Goal: Task Accomplishment & Management: Use online tool/utility

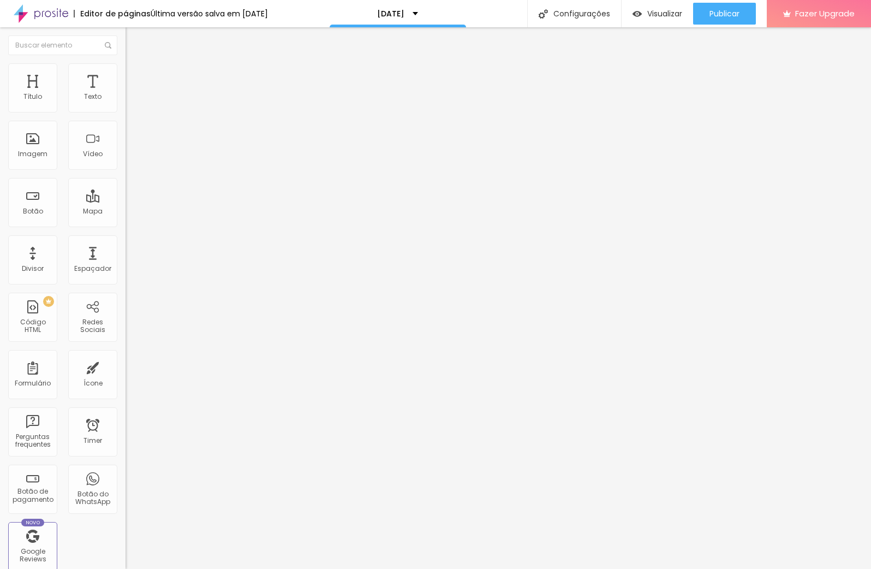
click at [126, 74] on li "Avançado" at bounding box center [189, 79] width 126 height 11
type input "5"
drag, startPoint x: 26, startPoint y: 108, endPoint x: 40, endPoint y: 108, distance: 14.2
type input "5"
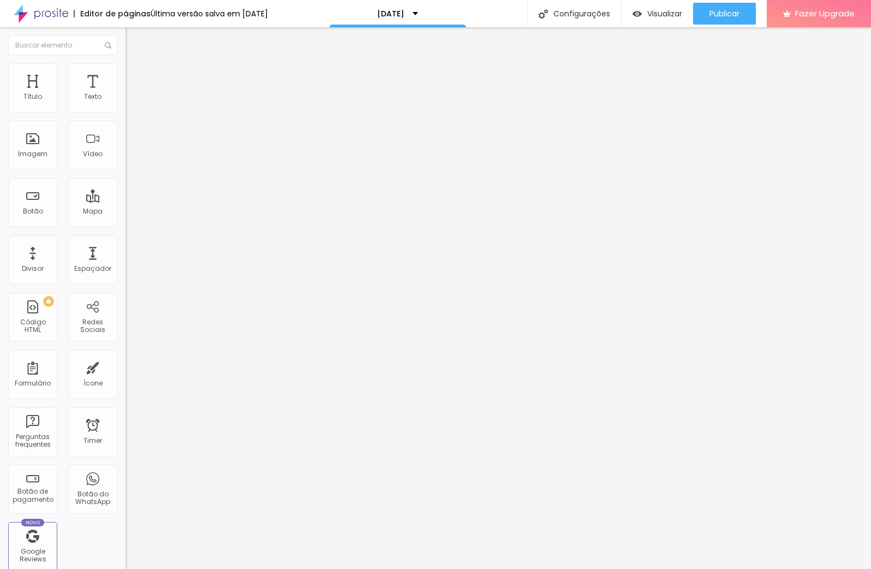
click at [126, 212] on input "range" at bounding box center [161, 216] width 70 height 9
type input "450"
type input "449"
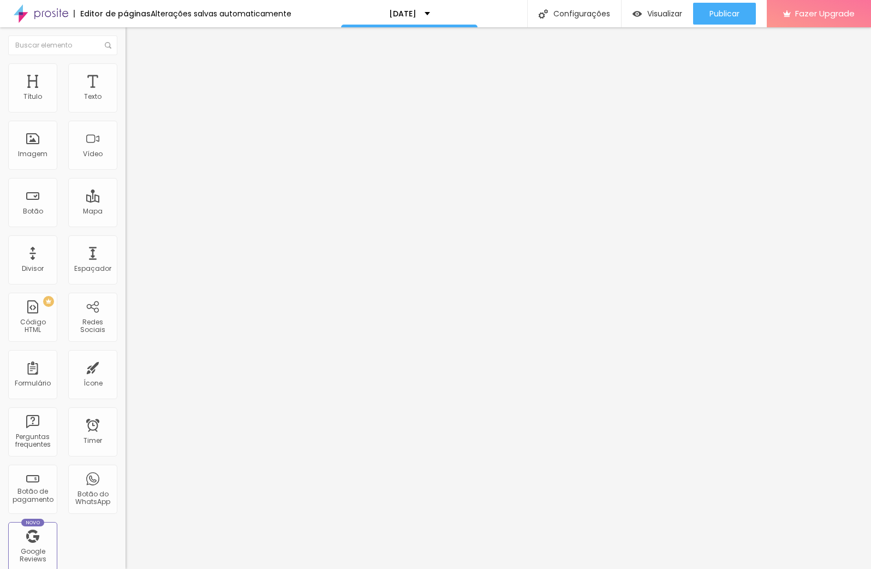
type input "440"
type input "411"
type input "402"
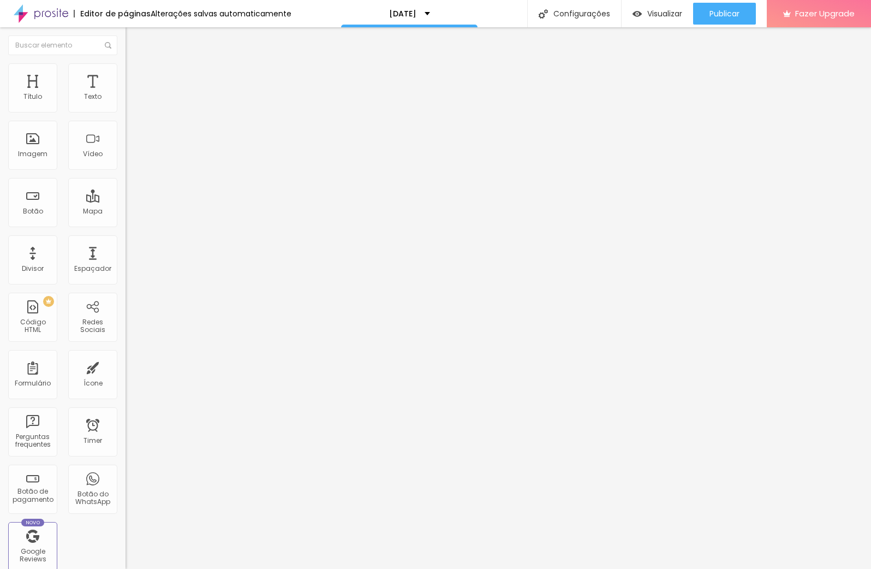
type input "402"
type input "392"
type input "384"
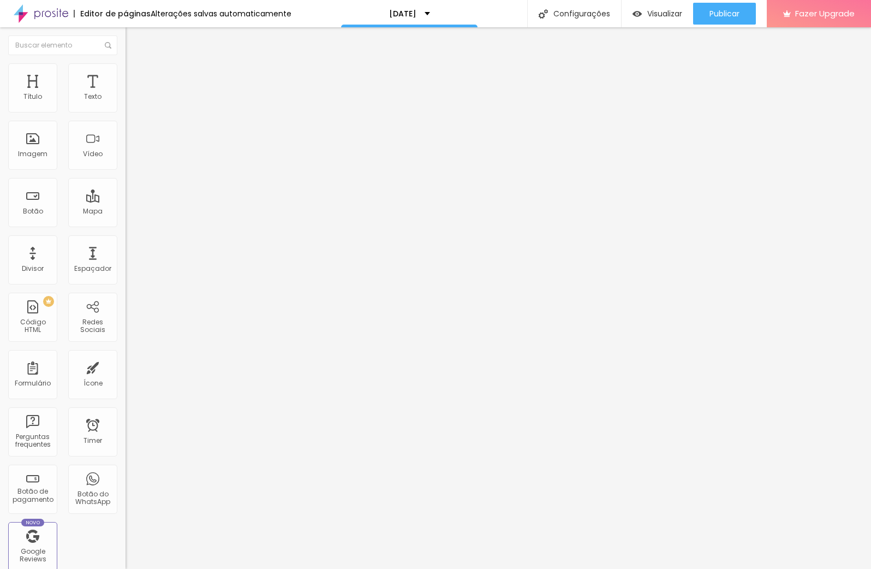
type input "377"
type input "374"
type input "370"
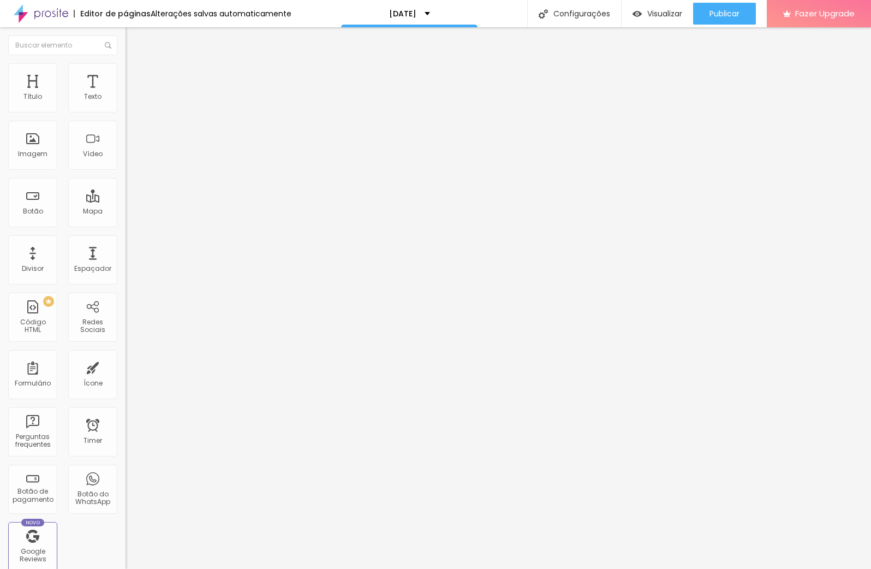
type input "370"
type input "366"
type input "360"
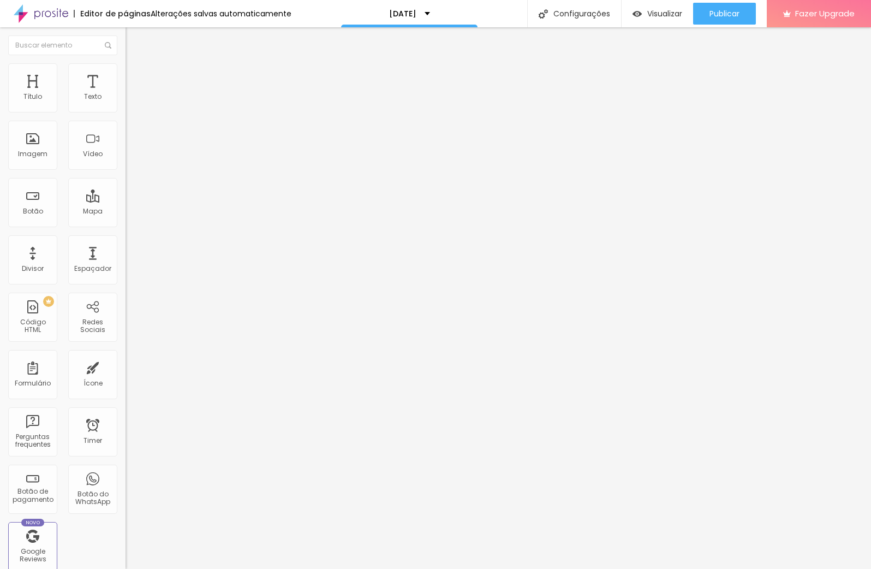
type input "353"
type input "343"
type input "336"
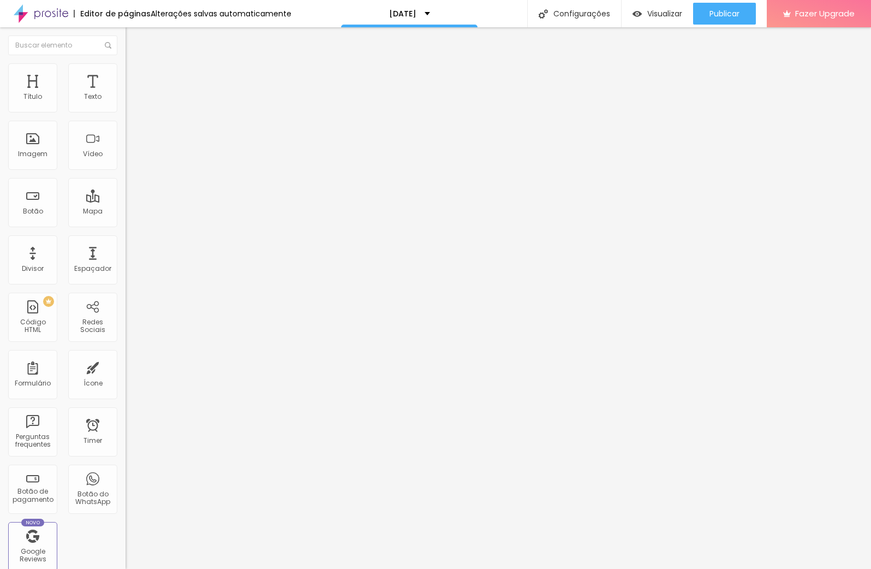
type input "336"
type input "329"
type input "327"
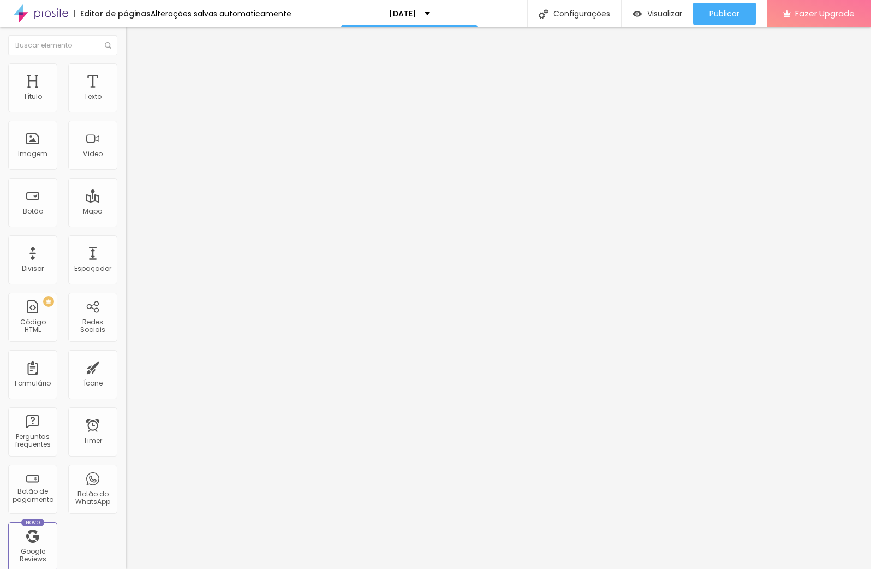
type input "324"
type input "320"
type input "316"
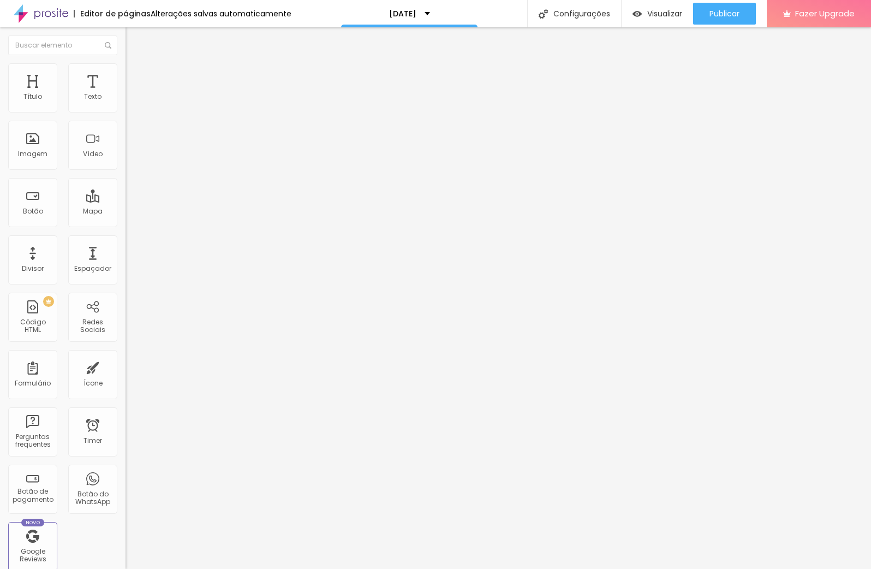
type input "316"
type input "313"
type input "311"
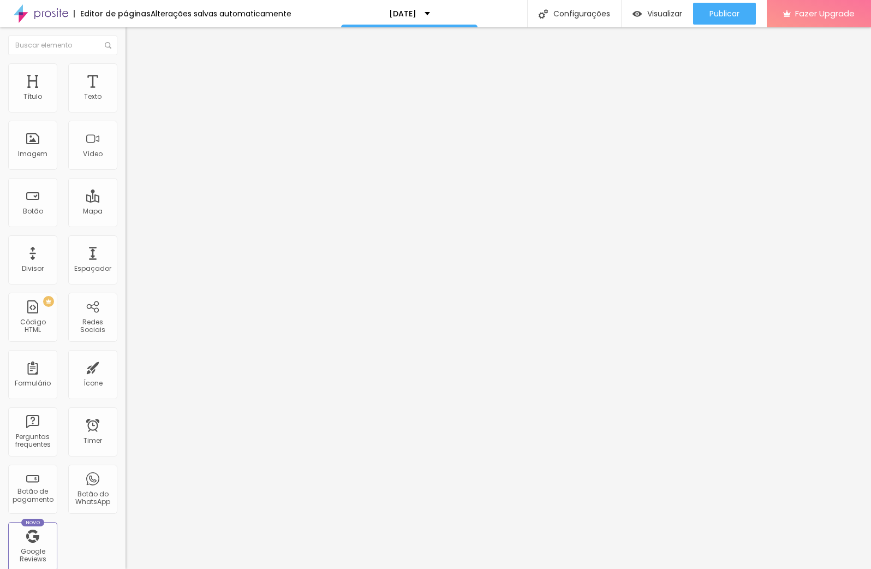
type input "310"
type input "305"
type input "298"
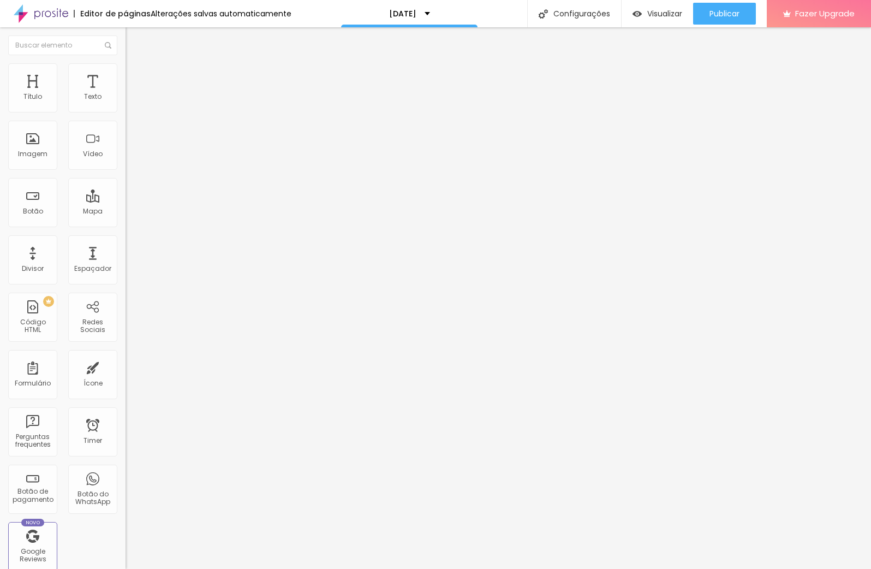
type input "298"
type input "292"
type input "286"
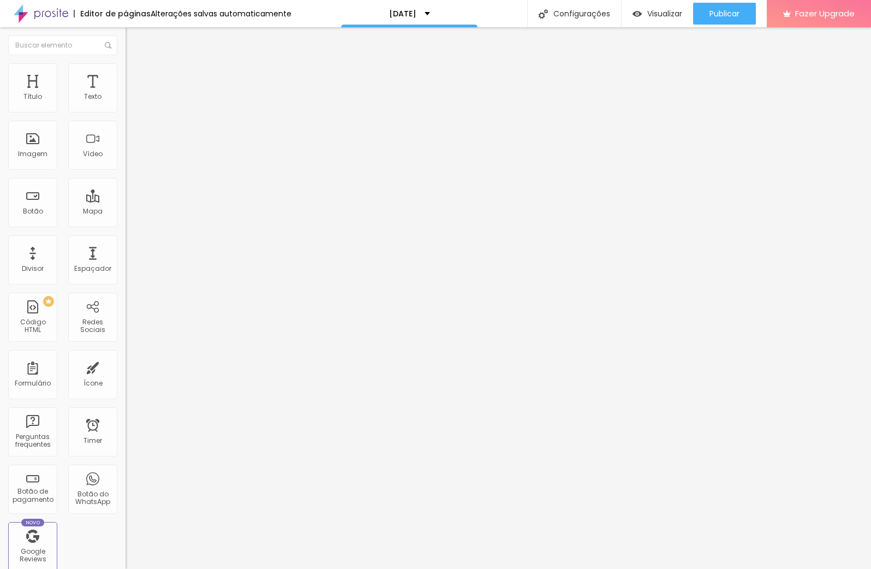
type input "284"
type input "294"
type input "296"
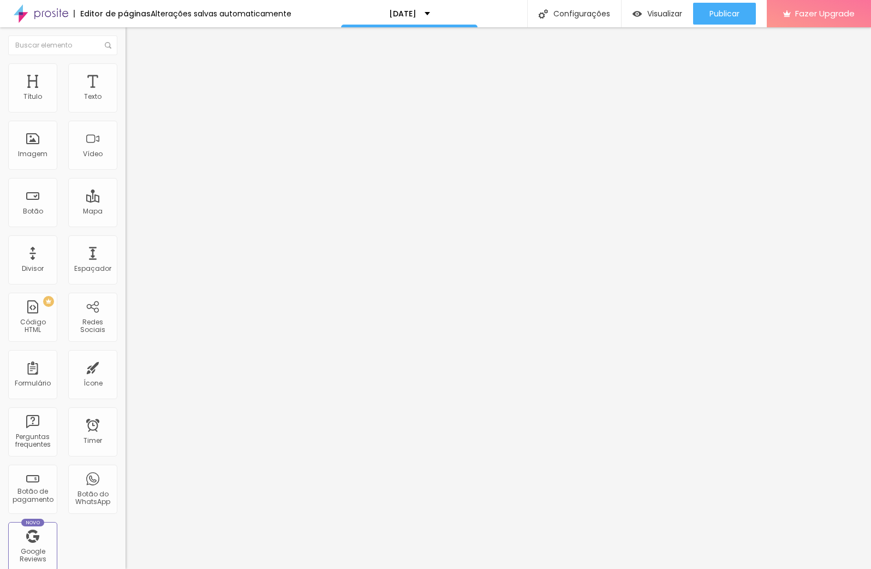
type input "296"
type input "297"
type input "298"
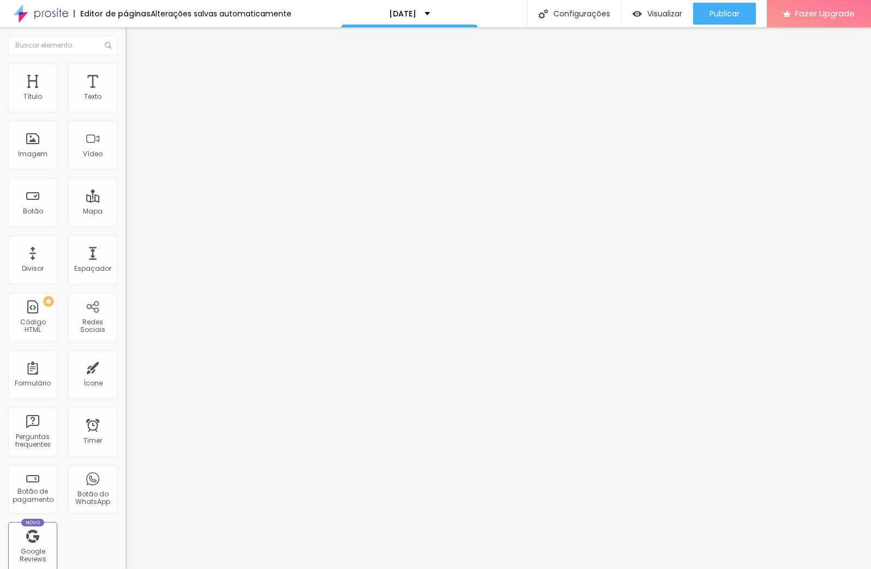
type input "300"
type input "302"
type input "304"
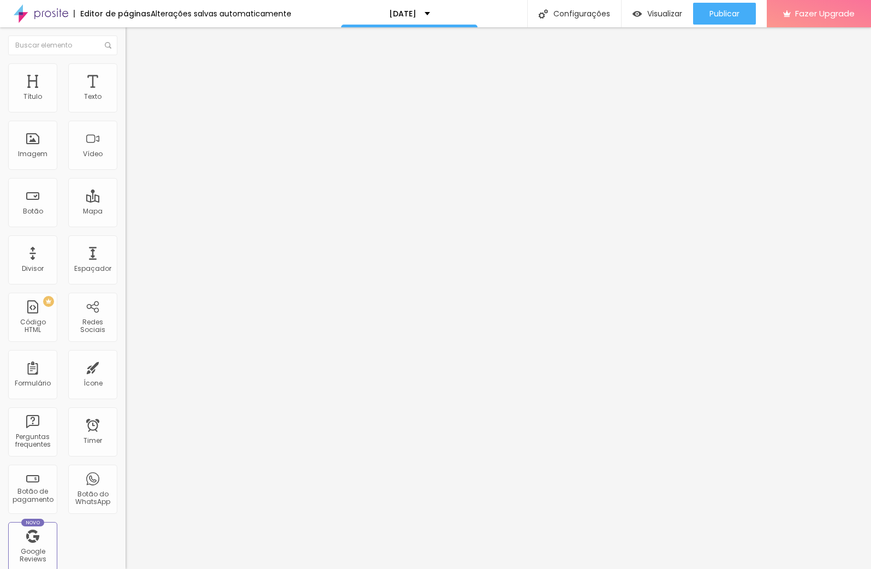
type input "304"
type input "306"
type input "307"
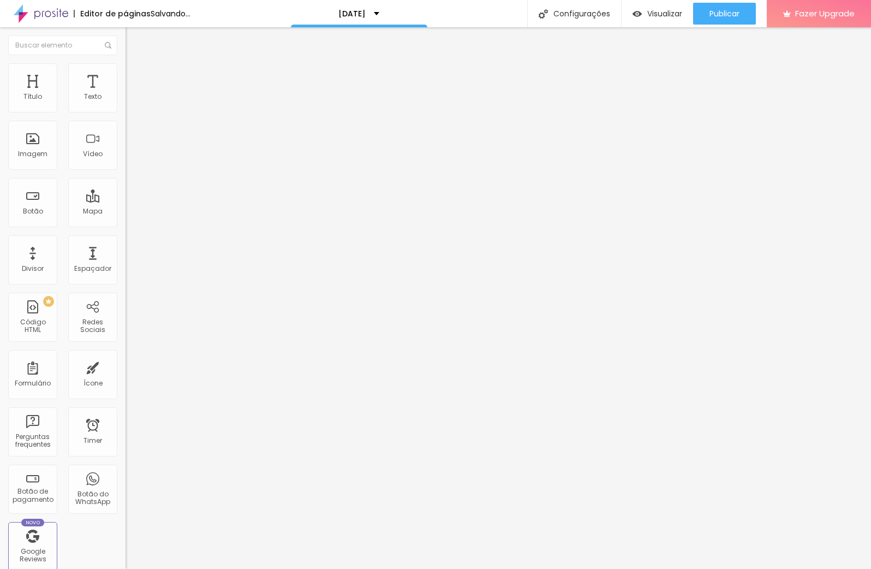
drag, startPoint x: 71, startPoint y: 129, endPoint x: 56, endPoint y: 129, distance: 15.3
click at [126, 366] on input "range" at bounding box center [161, 370] width 70 height 9
type input "295"
type input "281"
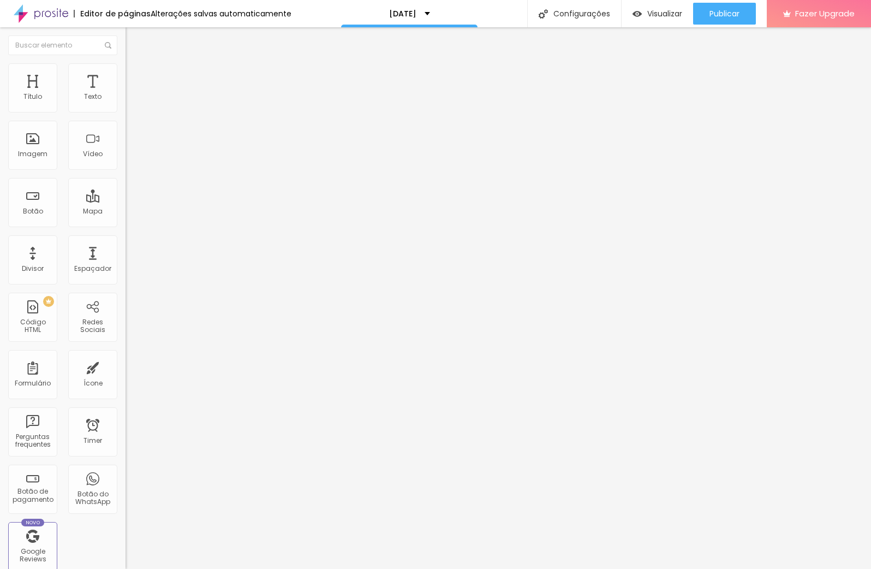
type input "281"
type input "267"
type input "265"
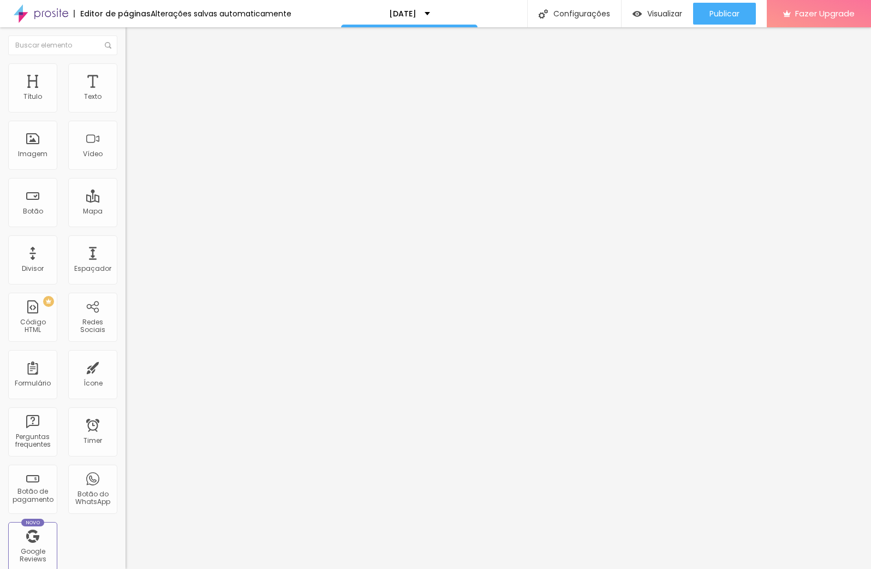
type input "264"
type input "263"
type input "261"
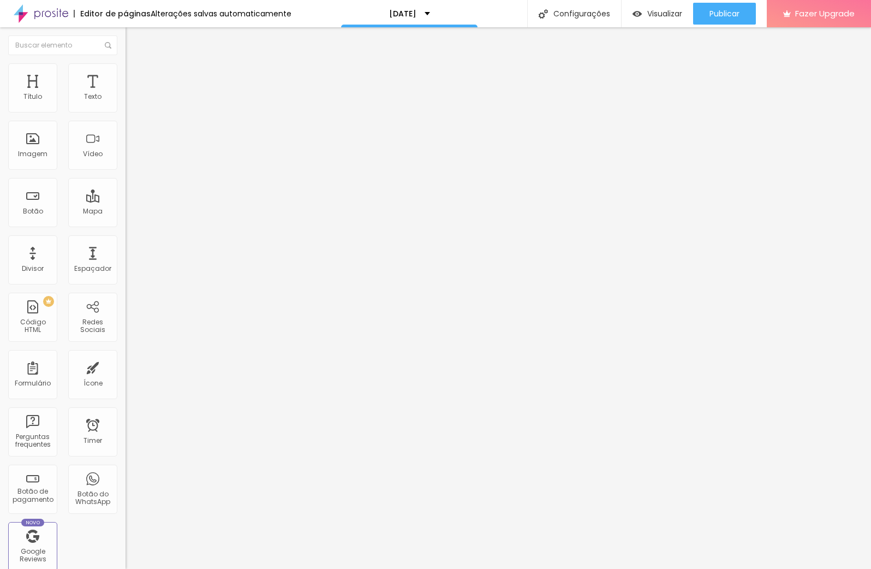
type input "261"
type input "260"
type input "257"
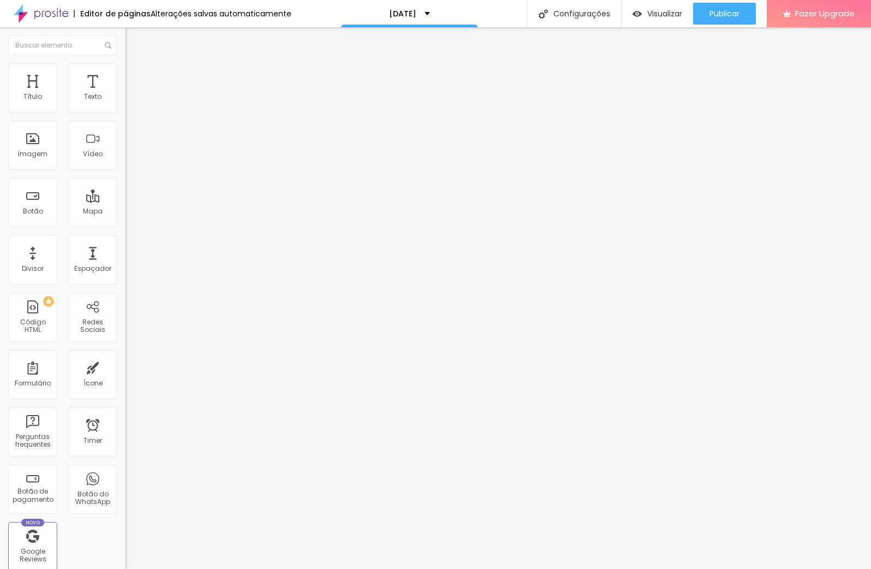
type input "243"
type input "240"
type input "239"
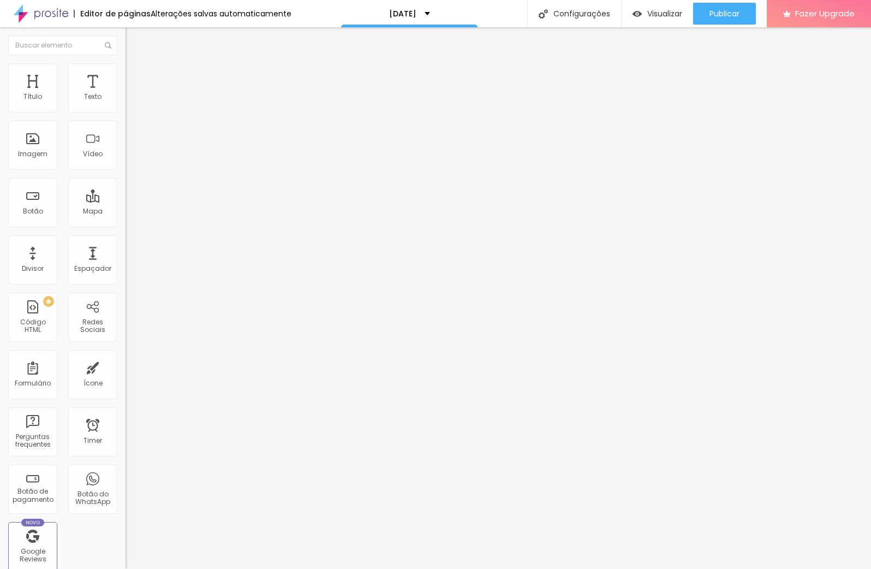
type input "239"
type input "234"
type input "225"
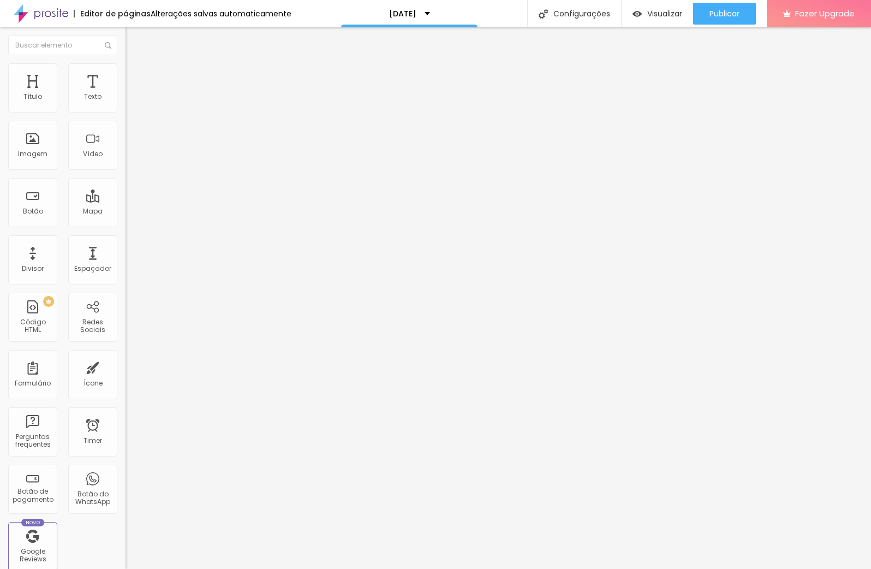
type input "209"
type input "186"
type input "166"
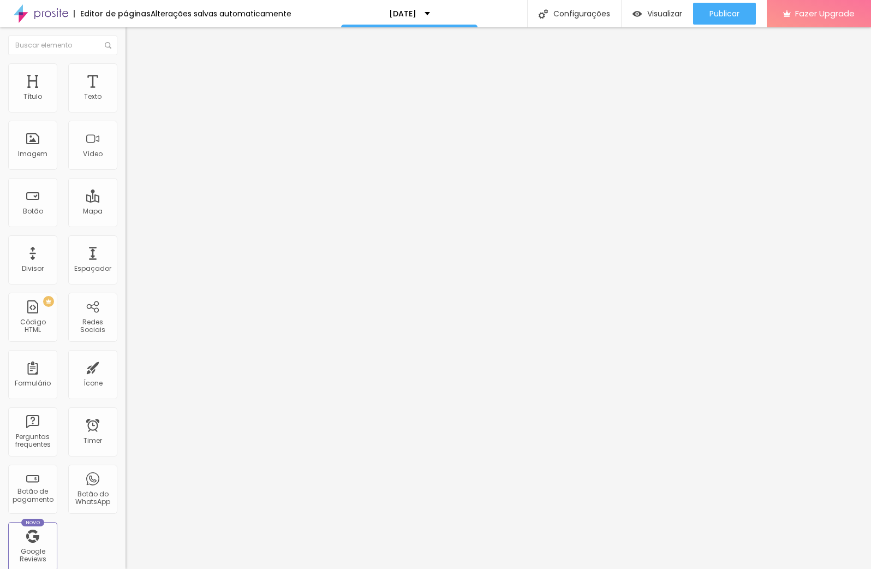
type input "166"
type input "161"
type input "159"
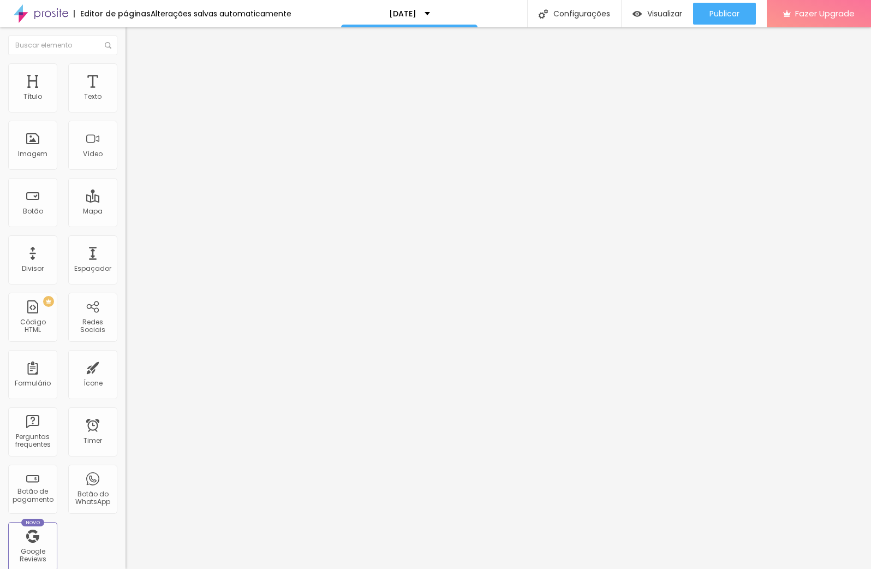
type input "158"
type input "155"
type input "151"
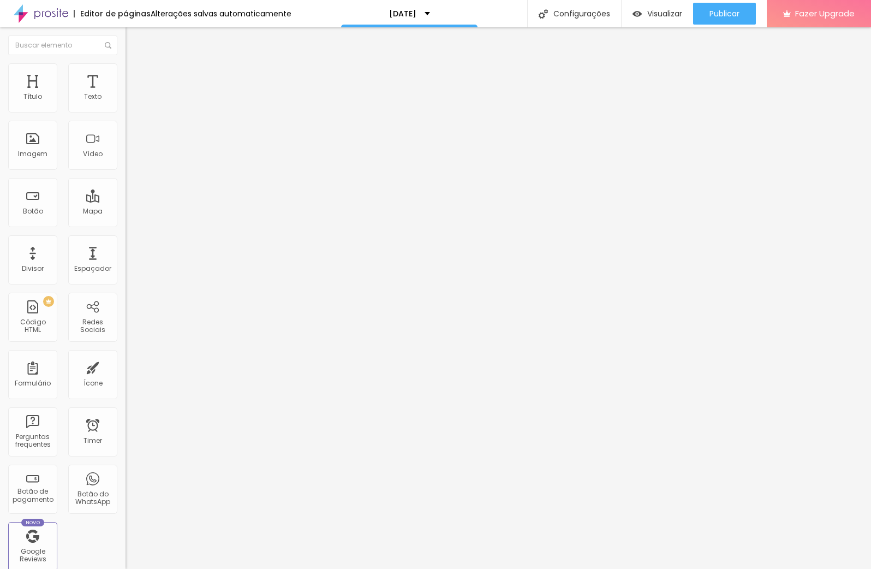
type input "151"
type input "148"
type input "147"
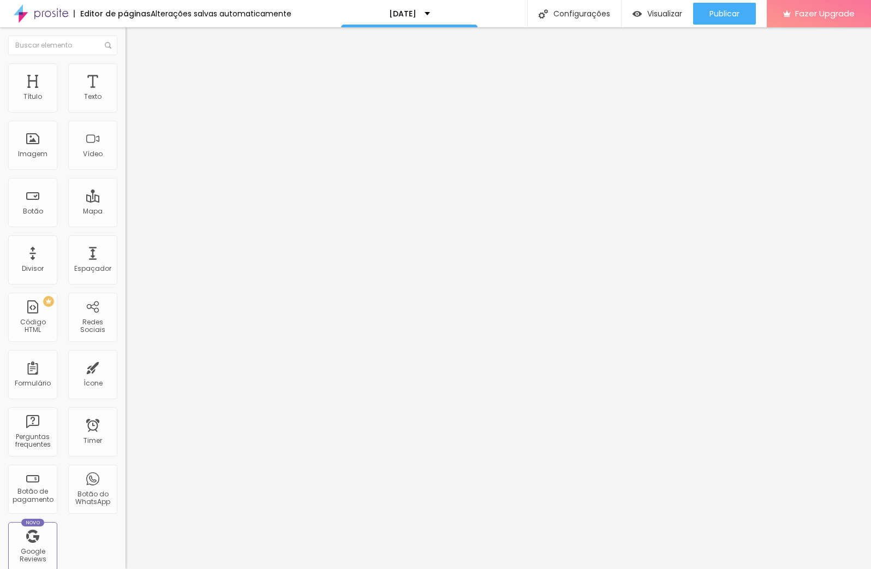
type input "146"
type input "145"
type input "143"
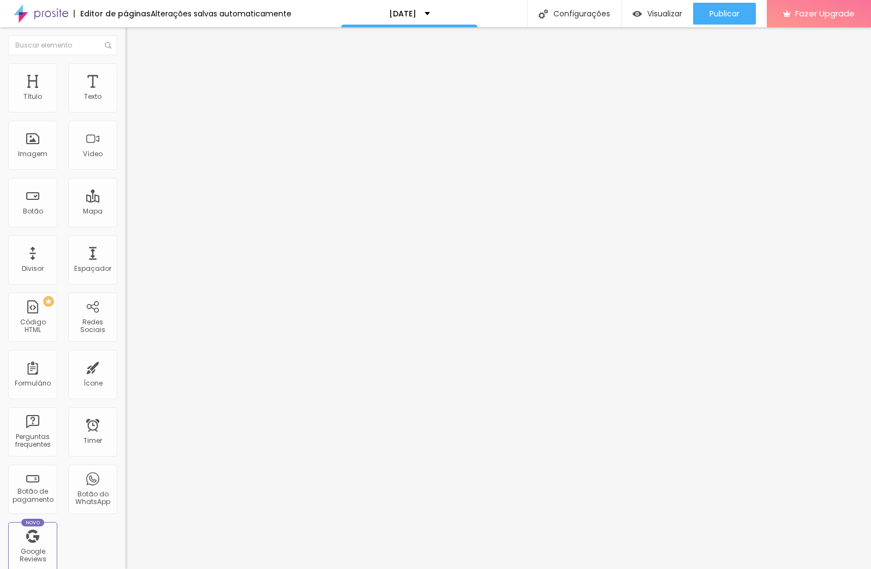
type input "143"
type input "140"
type input "138"
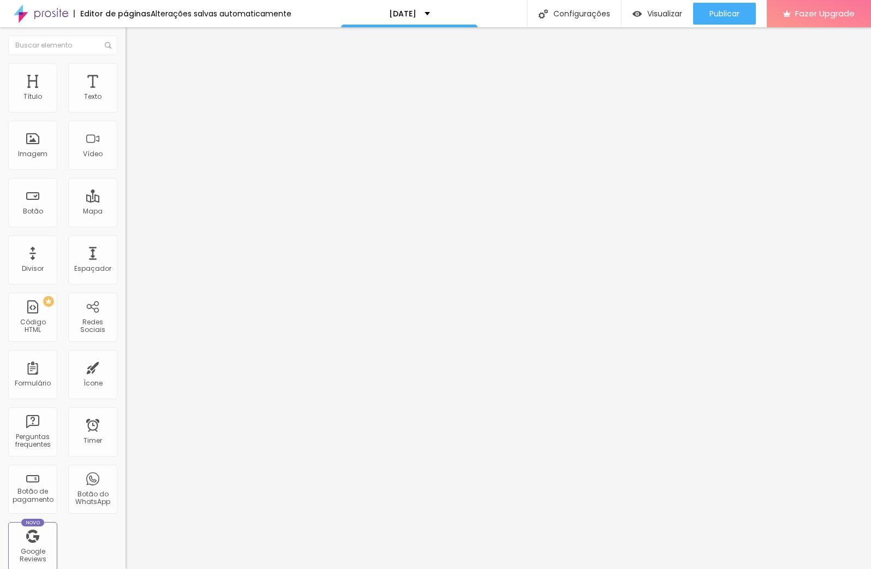
type input "137"
type input "136"
type input "126"
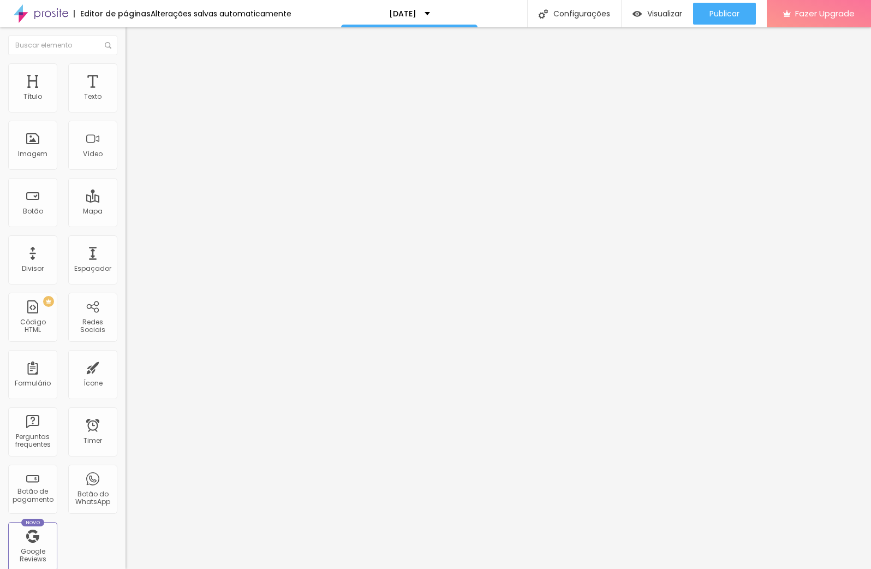
type input "126"
type input "117"
type input "111"
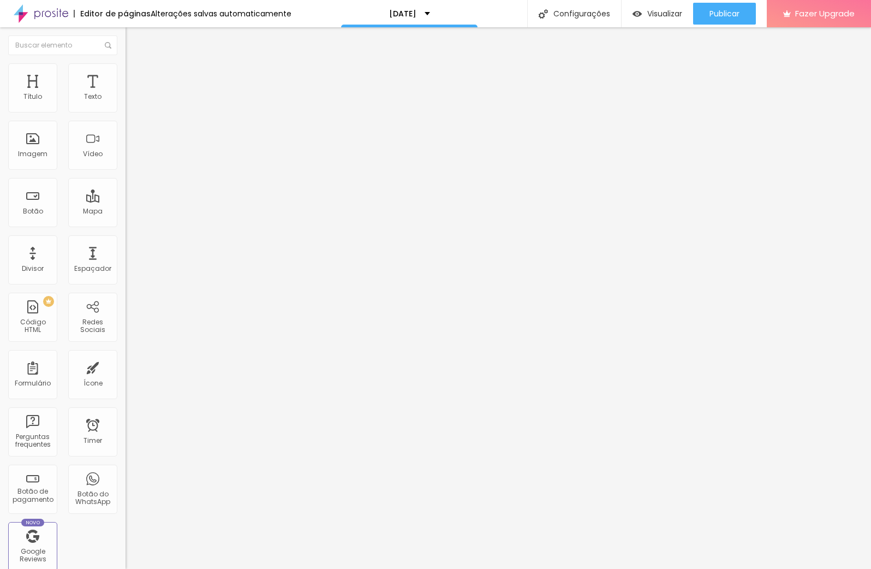
type input "102"
type input "96"
type input "91"
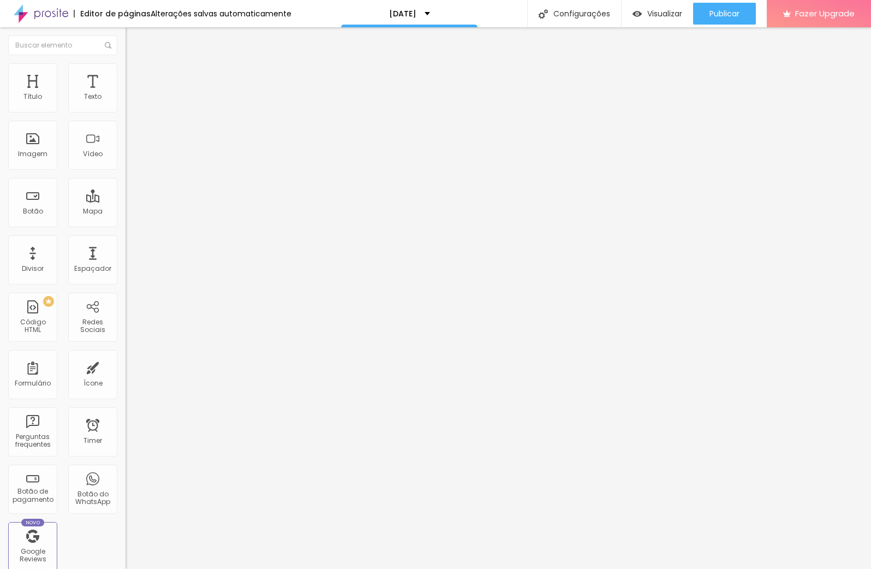
type input "91"
type input "84"
type input "78"
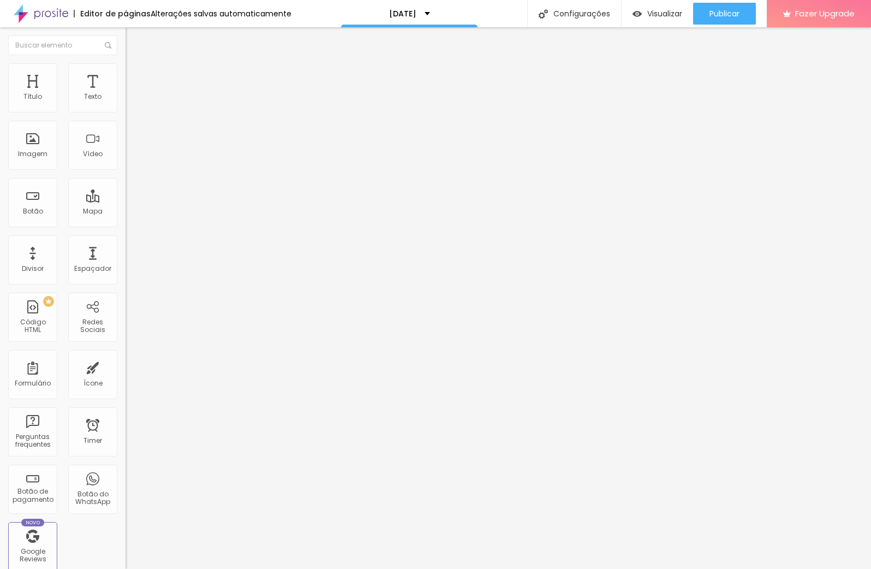
type input "69"
type input "47"
type input "28"
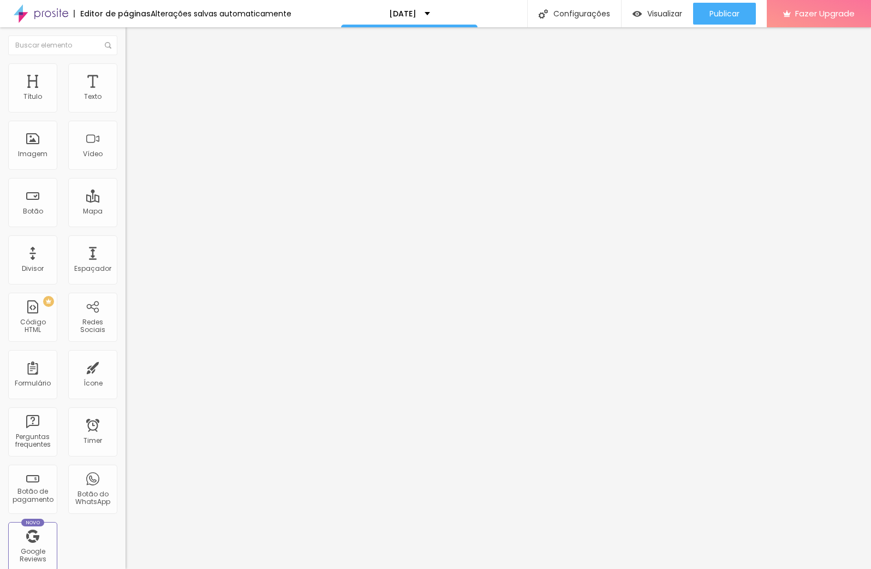
type input "28"
type input "0"
type input "10"
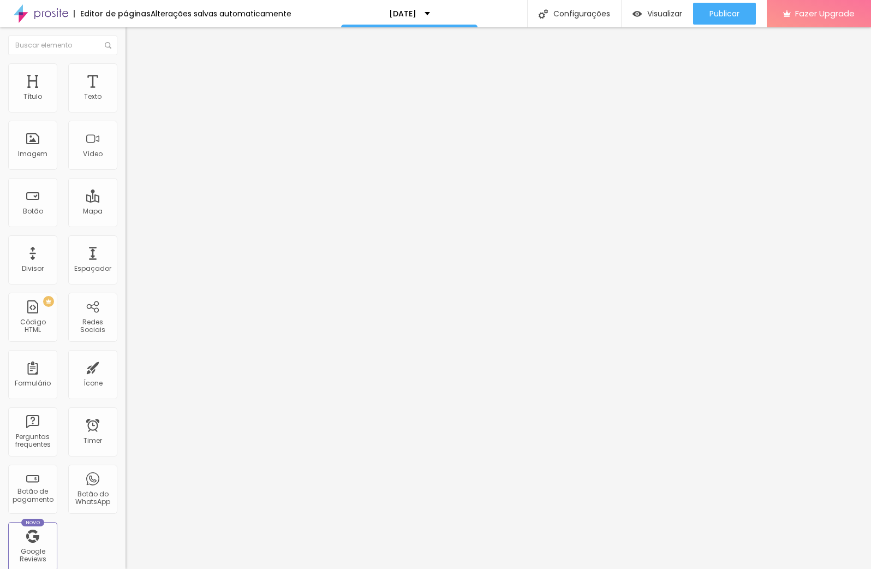
type input "25"
type input "27"
type input "32"
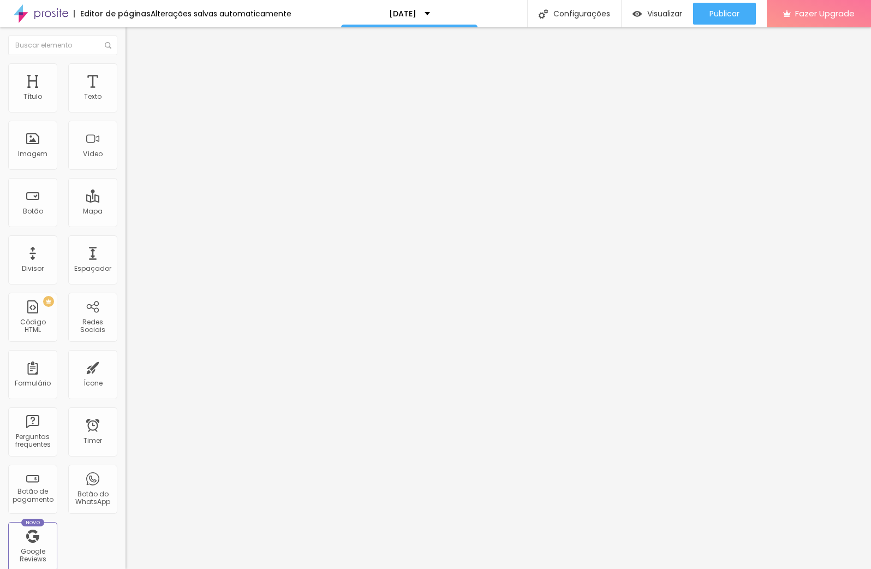
type input "32"
type input "41"
type input "53"
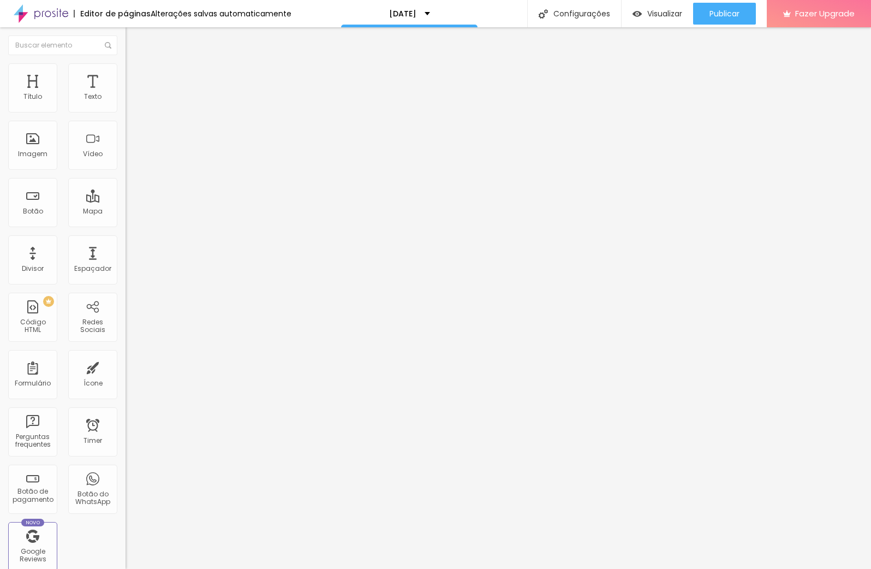
type input "66"
type input "78"
type input "96"
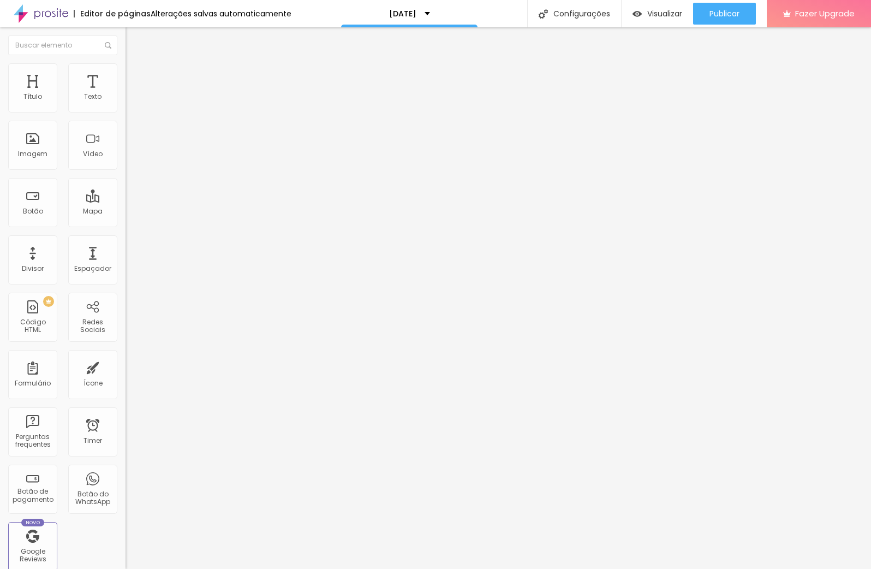
type input "96"
type input "105"
type input "116"
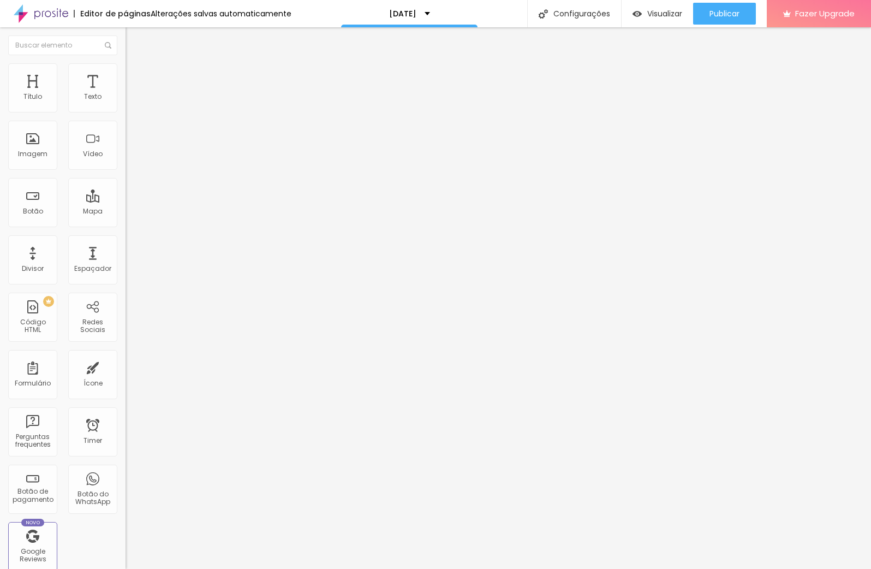
type input "123"
type input "128"
type input "129"
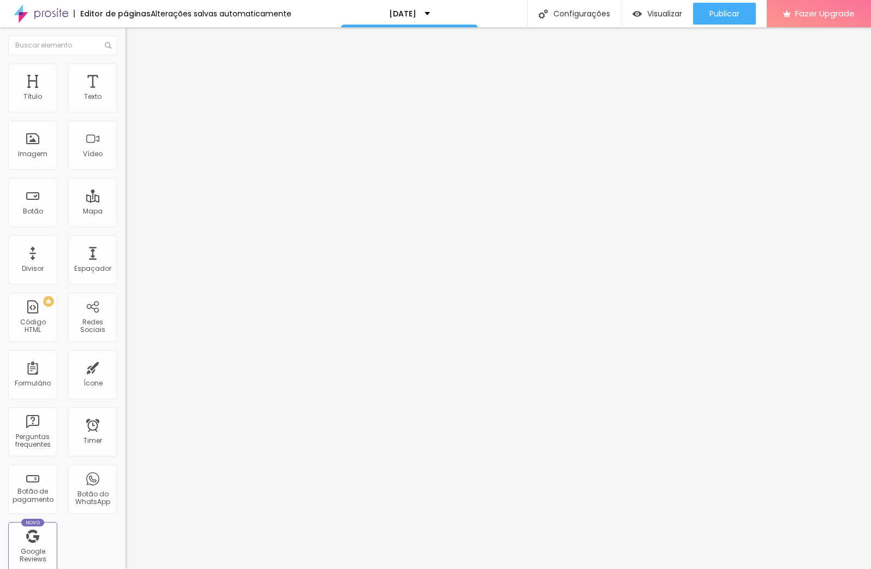
type input "129"
type input "131"
type input "136"
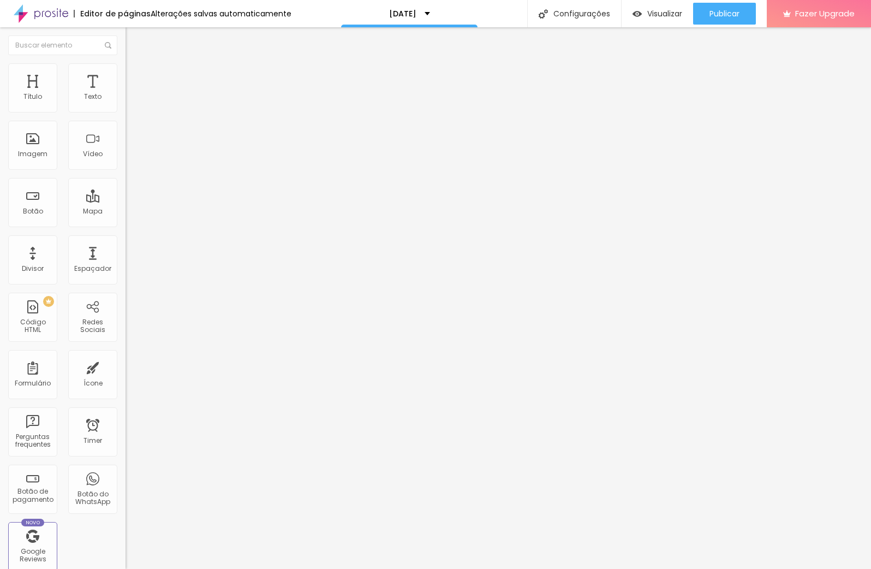
type input "144"
type input "156"
type input "168"
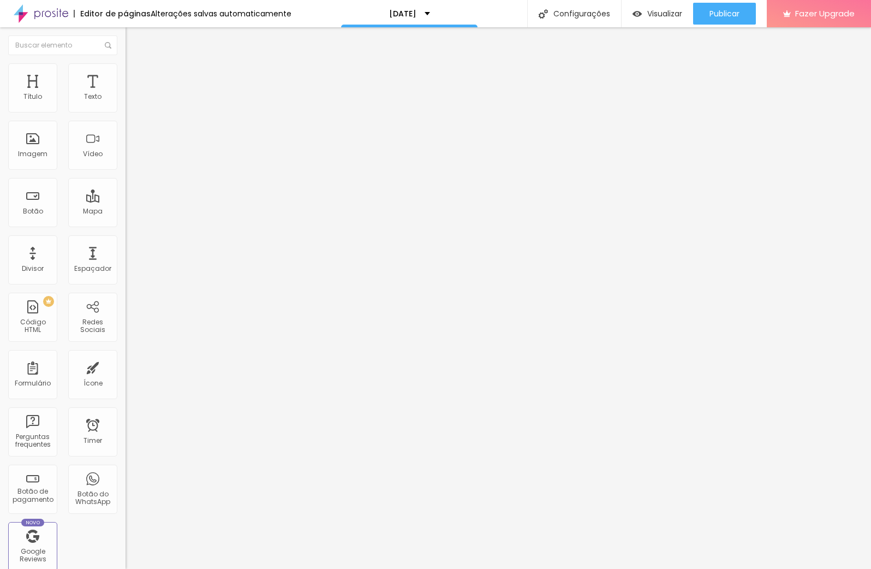
click at [126, 366] on input "range" at bounding box center [161, 370] width 70 height 9
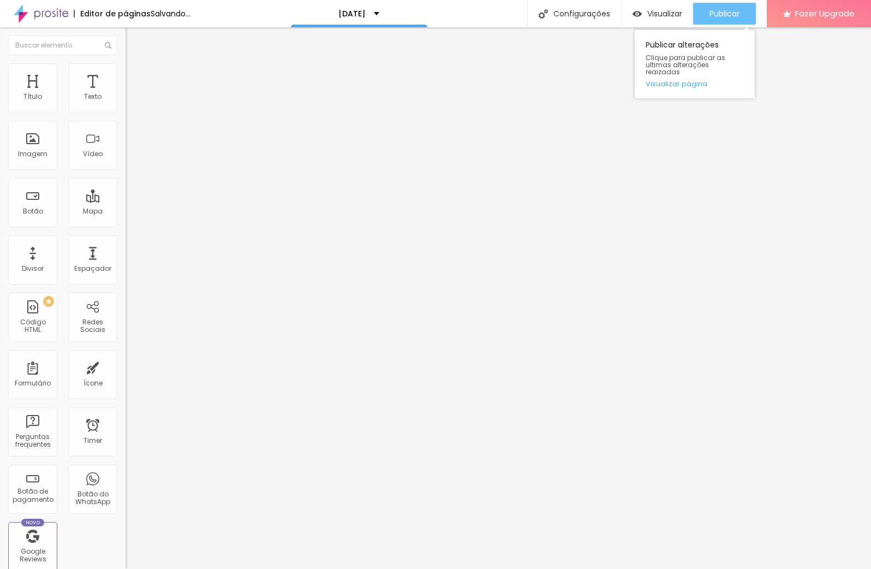
click at [721, 16] on span "Publicar" at bounding box center [725, 13] width 30 height 9
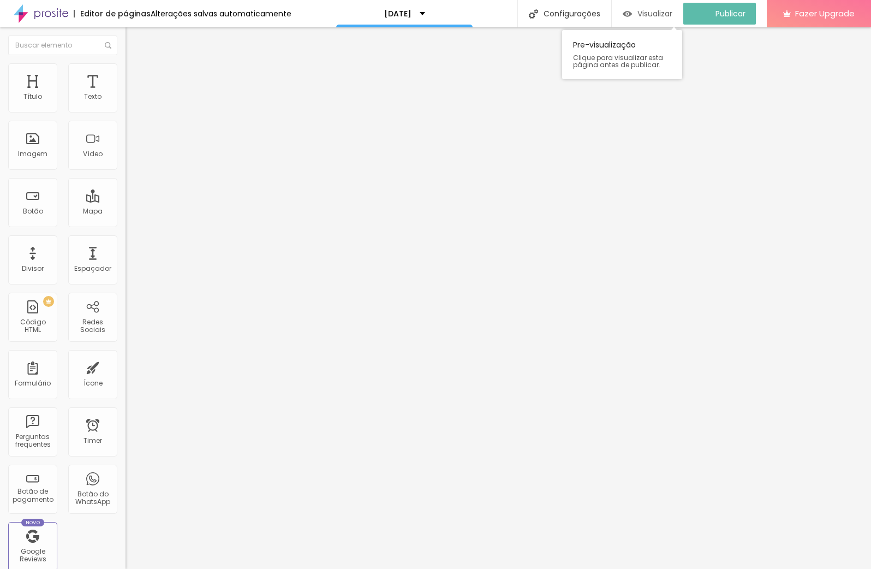
click at [662, 16] on span "Visualizar" at bounding box center [655, 13] width 35 height 9
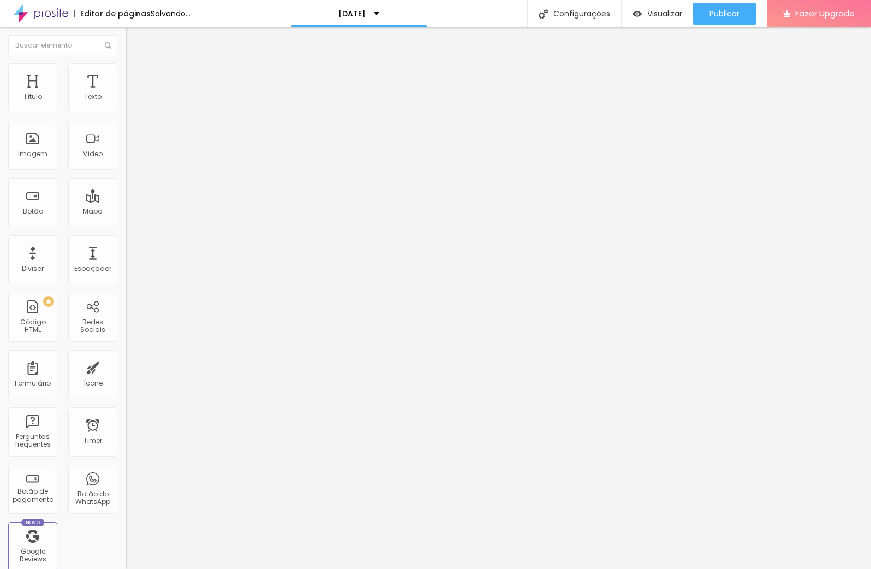
click at [135, 75] on span "Avançado" at bounding box center [153, 70] width 36 height 9
click at [126, 72] on ul "Estilo Avançado" at bounding box center [189, 63] width 126 height 22
click at [126, 63] on li "Estilo" at bounding box center [189, 57] width 126 height 11
drag, startPoint x: 63, startPoint y: 230, endPoint x: 124, endPoint y: 235, distance: 61.9
click at [126, 260] on input "range" at bounding box center [161, 264] width 70 height 9
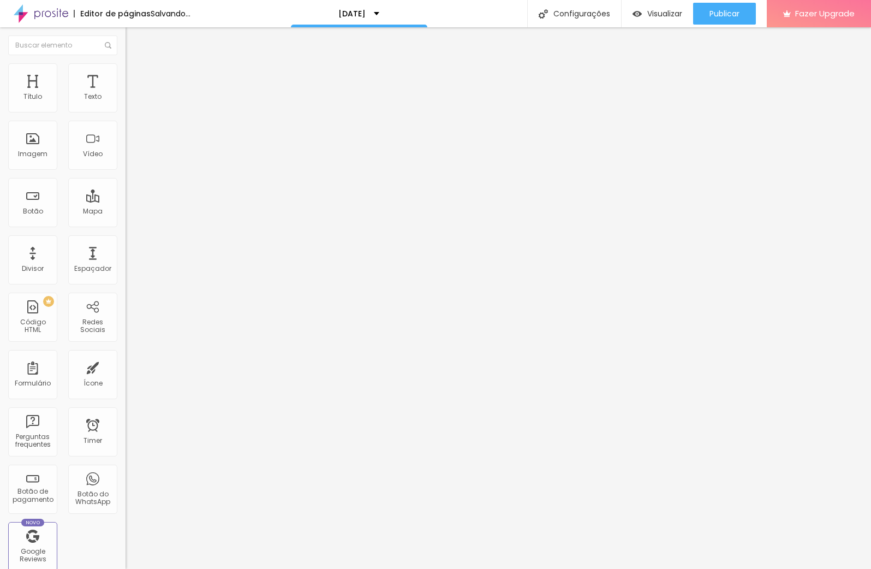
click at [126, 94] on span "Trocar imagem" at bounding box center [156, 89] width 60 height 9
click at [135, 80] on span "Avançado" at bounding box center [153, 81] width 36 height 9
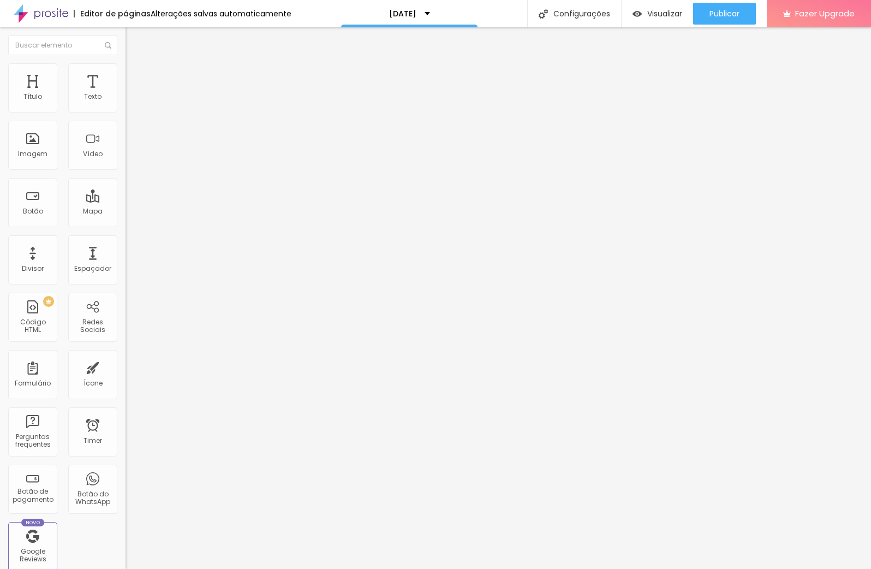
click at [135, 75] on span "Estilo" at bounding box center [143, 70] width 17 height 9
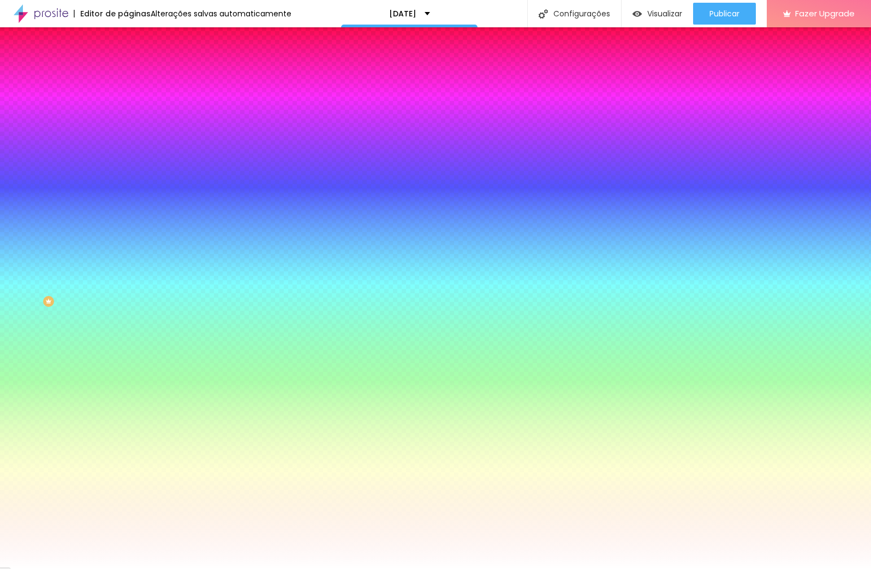
click at [126, 74] on li "Avançado" at bounding box center [189, 79] width 126 height 11
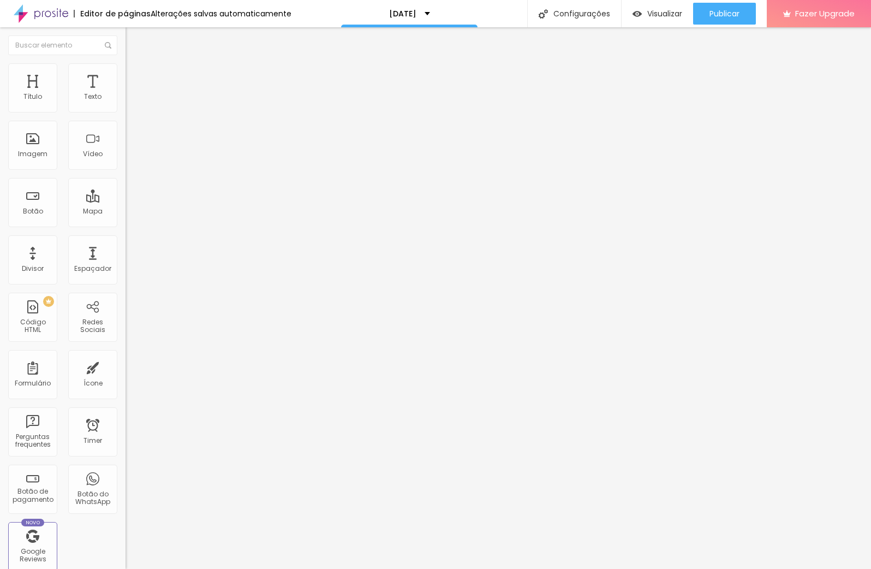
click at [126, 62] on img at bounding box center [131, 57] width 10 height 10
click at [126, 108] on img at bounding box center [130, 104] width 8 height 8
click at [126, 74] on img at bounding box center [131, 79] width 10 height 10
drag, startPoint x: 46, startPoint y: 106, endPoint x: 0, endPoint y: 106, distance: 45.9
click at [126, 212] on input "range" at bounding box center [161, 216] width 70 height 9
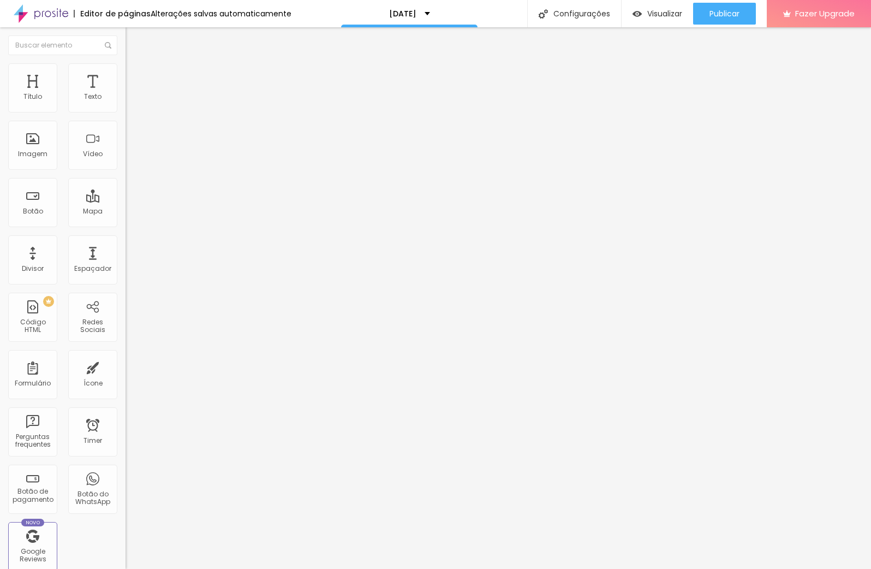
click at [135, 74] on span "Avançado" at bounding box center [153, 70] width 36 height 9
drag, startPoint x: 29, startPoint y: 128, endPoint x: 26, endPoint y: 112, distance: 16.8
click at [126, 229] on div "0 Espaço de baixo" at bounding box center [189, 306] width 126 height 155
drag, startPoint x: 31, startPoint y: 108, endPoint x: 92, endPoint y: 129, distance: 64.2
click at [126, 107] on div "0 Espaço de cima" at bounding box center [189, 151] width 126 height 155
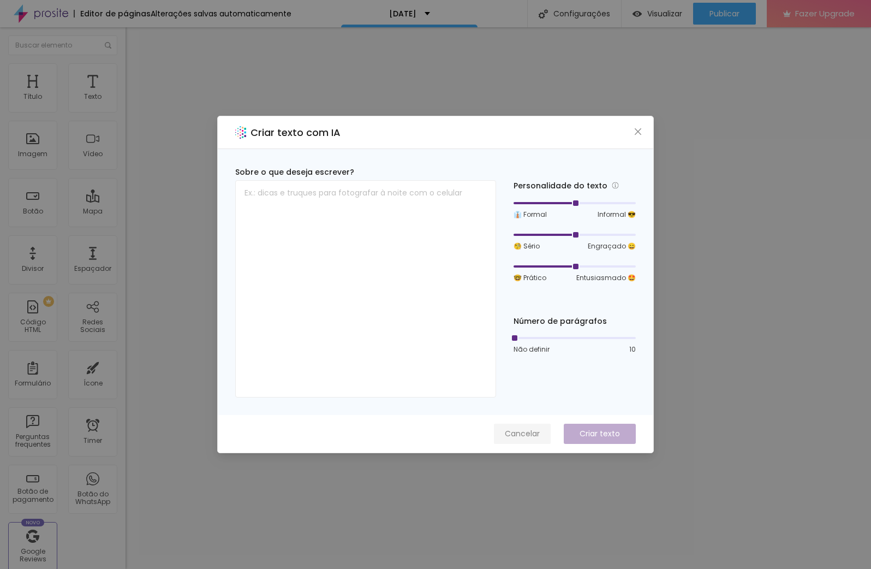
click at [539, 437] on span "Cancelar" at bounding box center [522, 433] width 35 height 11
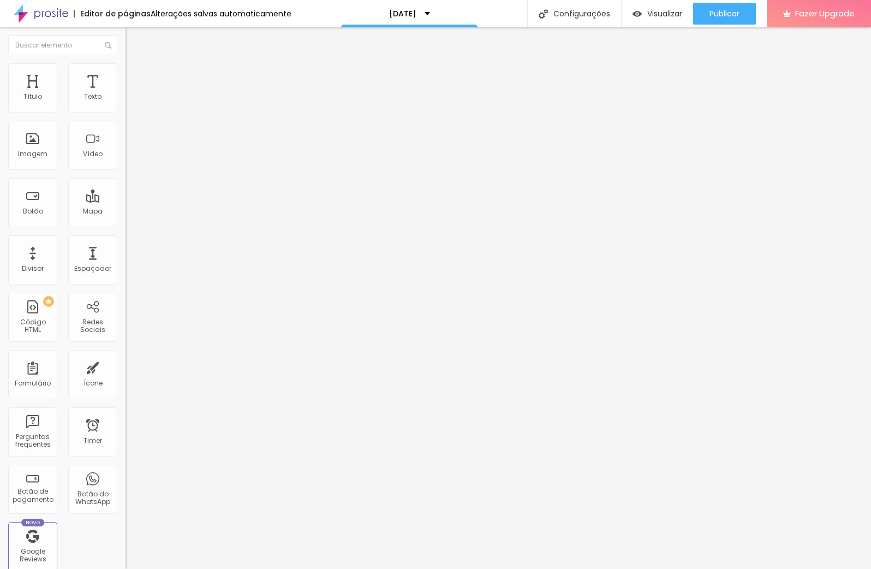
click at [135, 75] on span "Estilo" at bounding box center [143, 70] width 17 height 9
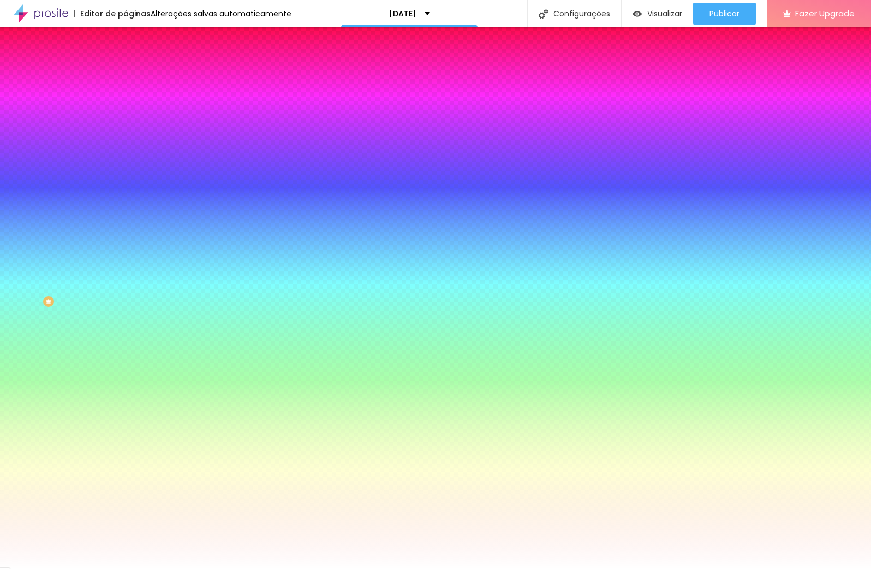
drag, startPoint x: 26, startPoint y: 130, endPoint x: 28, endPoint y: 116, distance: 14.4
click at [126, 242] on input "range" at bounding box center [161, 246] width 70 height 9
click at [135, 77] on span "Avançado" at bounding box center [153, 81] width 36 height 9
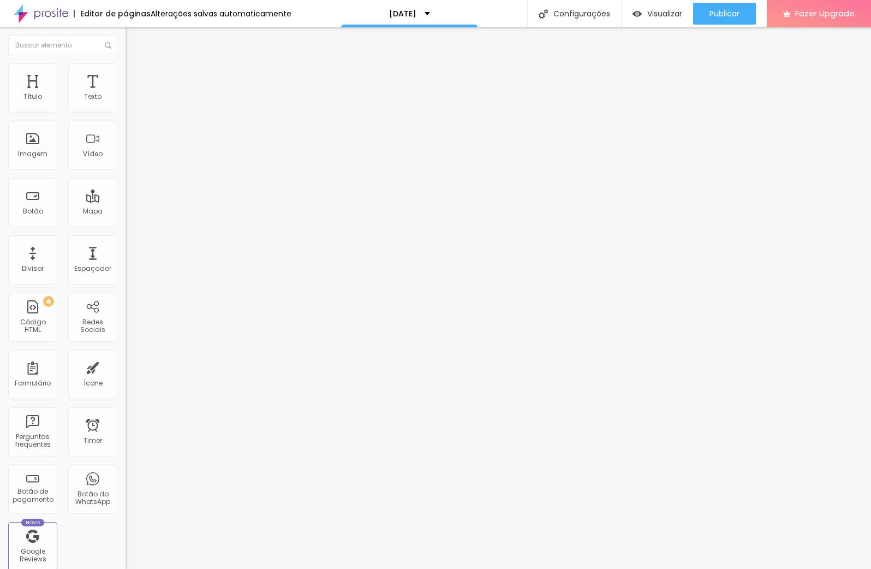
click at [126, 212] on input "range" at bounding box center [161, 216] width 70 height 9
drag, startPoint x: 72, startPoint y: 109, endPoint x: 14, endPoint y: 109, distance: 57.9
click at [126, 201] on input "range" at bounding box center [161, 205] width 70 height 9
click at [126, 94] on span "Trocar imagem" at bounding box center [156, 89] width 60 height 9
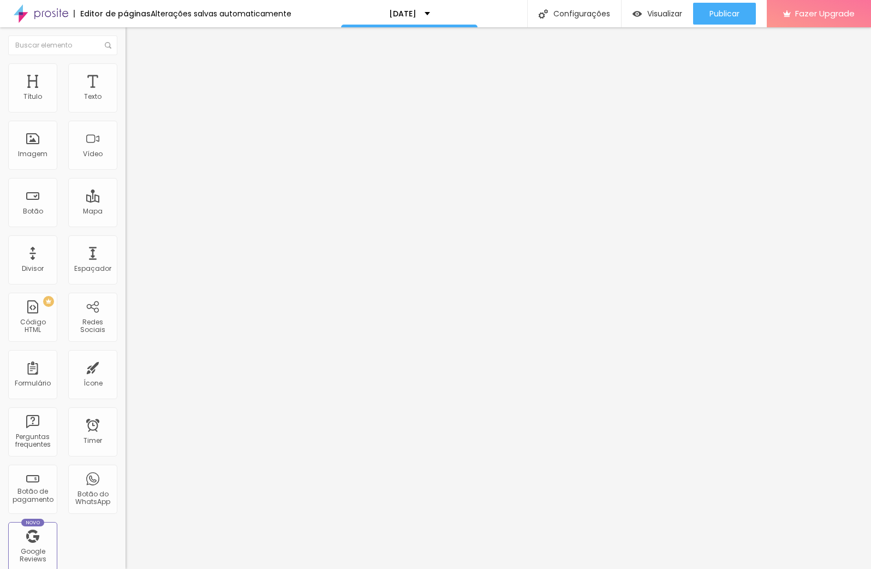
click at [126, 94] on span "Trocar imagem" at bounding box center [156, 89] width 60 height 9
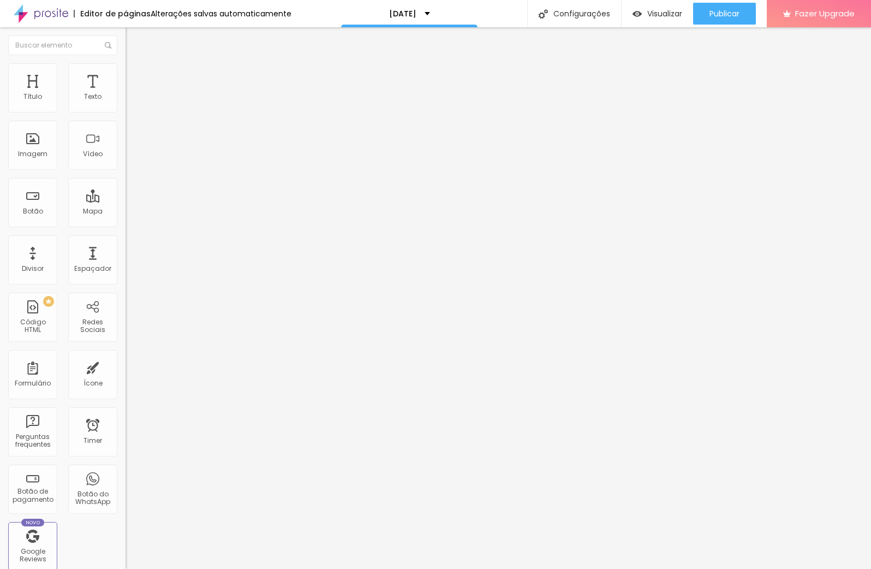
drag, startPoint x: 43, startPoint y: 217, endPoint x: 29, endPoint y: 190, distance: 30.0
click at [126, 377] on textarea "Olá, cheguei até você pela página {page_title} e gostaria de mais informações" at bounding box center [187, 386] width 123 height 19
click at [126, 206] on p "+ 351" at bounding box center [189, 209] width 126 height 7
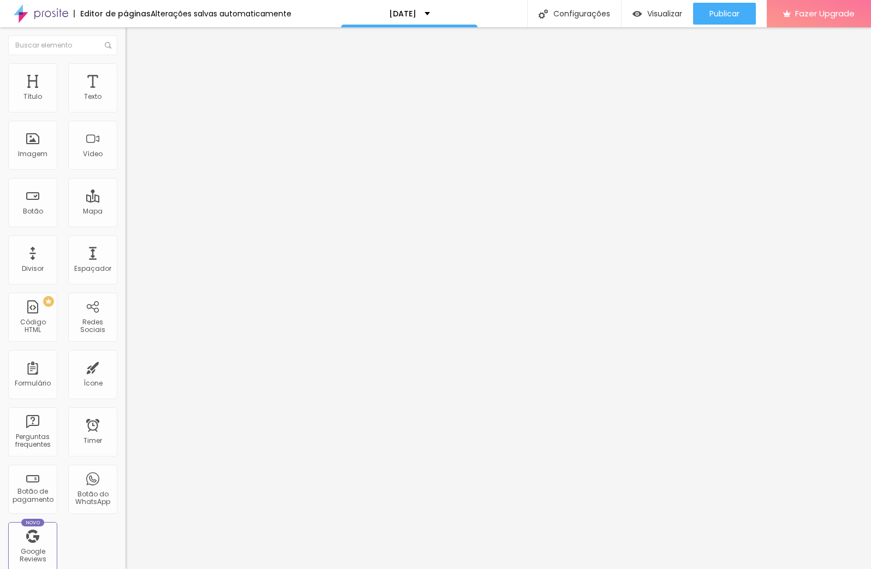
click at [134, 46] on img "button" at bounding box center [138, 44] width 8 height 9
click at [134, 45] on img "button" at bounding box center [138, 44] width 8 height 9
drag, startPoint x: 72, startPoint y: 105, endPoint x: 93, endPoint y: 116, distance: 23.9
click at [126, 201] on input "range" at bounding box center [161, 205] width 70 height 9
click at [126, 70] on li "Estilo" at bounding box center [189, 68] width 126 height 11
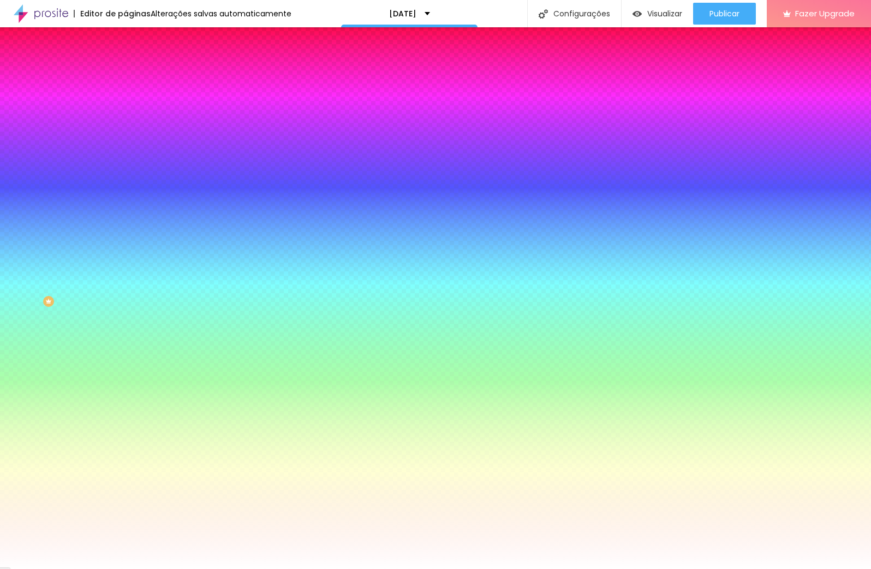
click at [135, 77] on span "Avançado" at bounding box center [153, 81] width 36 height 9
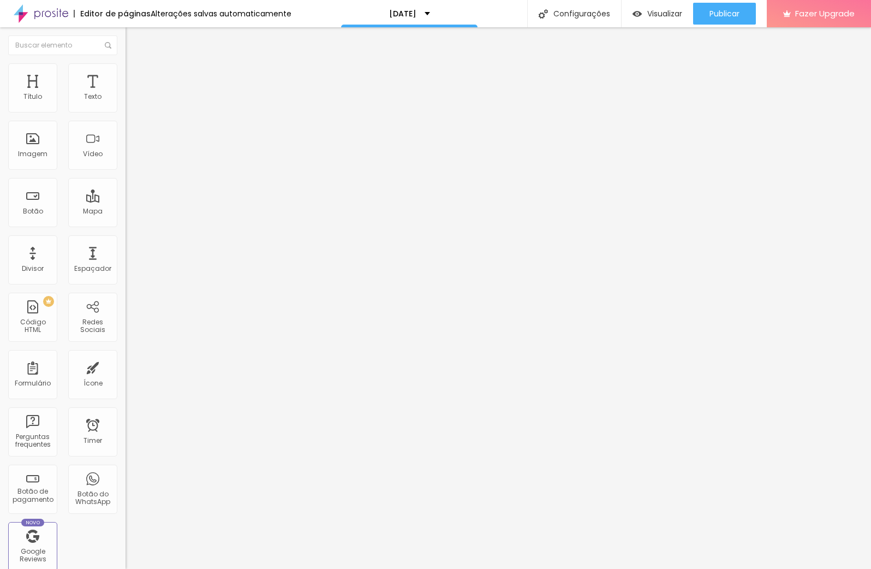
click at [126, 45] on button "Editar Coluna" at bounding box center [189, 39] width 126 height 25
click at [37, 154] on div "Imagem" at bounding box center [32, 154] width 29 height 8
click at [126, 94] on span "Adicionar imagem" at bounding box center [161, 89] width 70 height 9
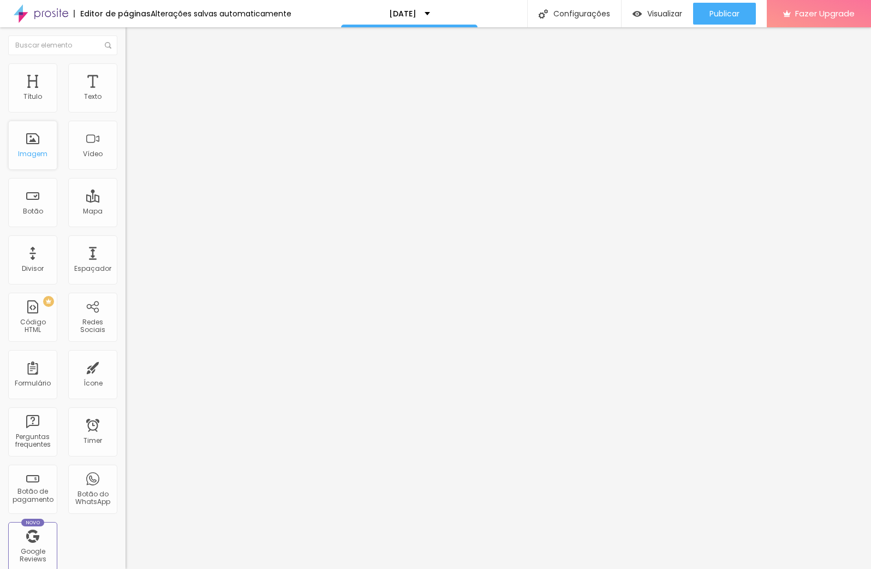
click at [43, 160] on div "Imagem" at bounding box center [32, 145] width 49 height 49
click at [40, 159] on div "Imagem" at bounding box center [32, 145] width 49 height 49
click at [126, 94] on span "Adicionar imagem" at bounding box center [161, 89] width 70 height 9
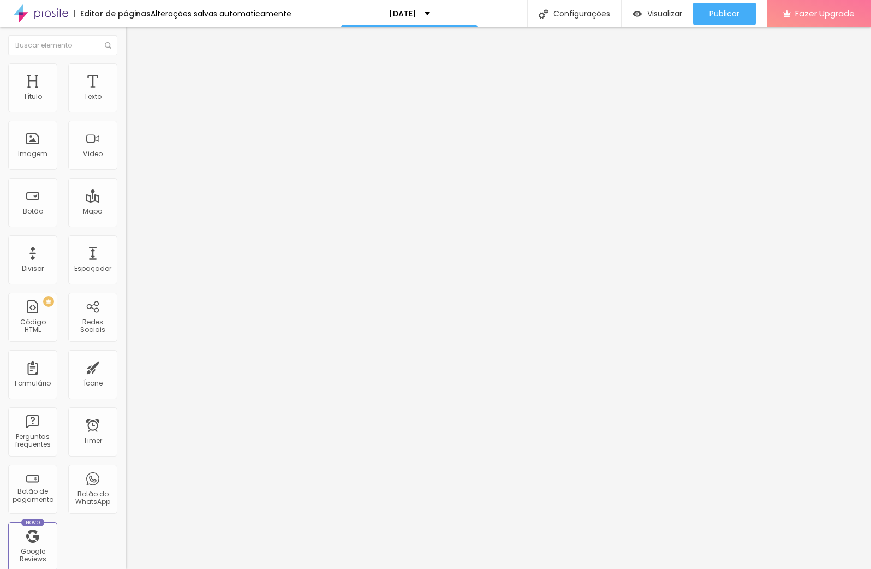
scroll to position [0, 0]
click at [135, 74] on span "Estilo" at bounding box center [143, 70] width 17 height 9
drag, startPoint x: 112, startPoint y: 116, endPoint x: 52, endPoint y: 116, distance: 59.5
click at [126, 112] on input "range" at bounding box center [161, 107] width 70 height 9
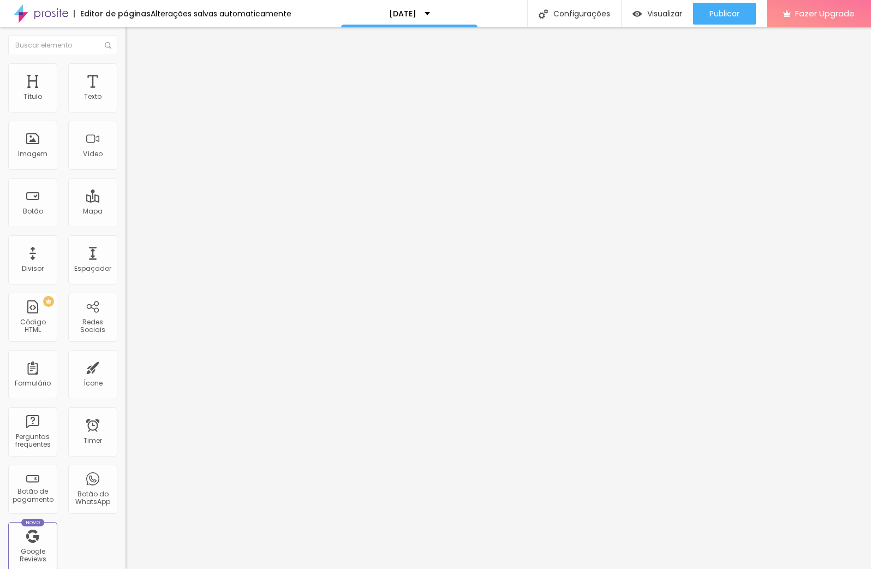
click at [126, 94] on span "Trocar imagem" at bounding box center [156, 89] width 60 height 9
click at [135, 74] on span "Estilo" at bounding box center [143, 70] width 17 height 9
drag, startPoint x: 91, startPoint y: 114, endPoint x: 75, endPoint y: 115, distance: 15.3
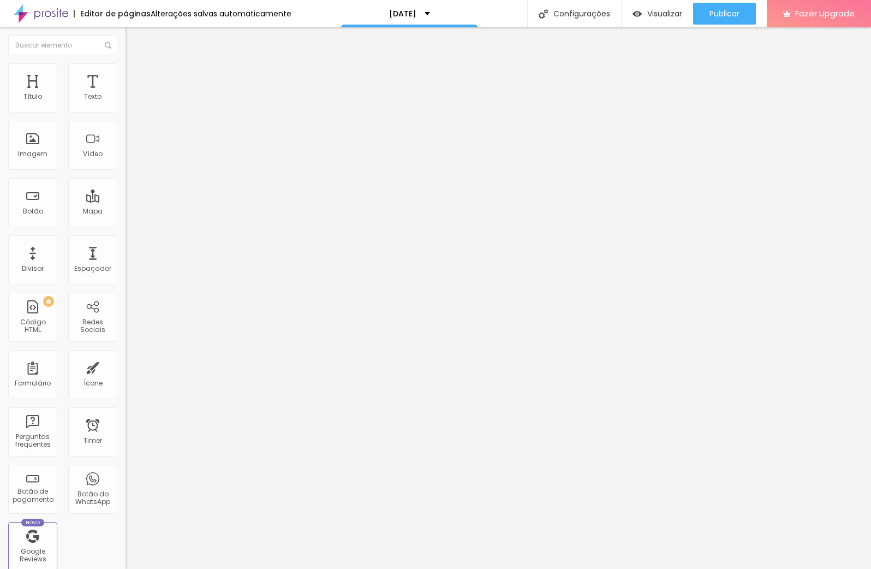
click at [126, 113] on div at bounding box center [189, 108] width 126 height 10
click at [126, 112] on input "range" at bounding box center [161, 107] width 70 height 9
drag, startPoint x: 73, startPoint y: 116, endPoint x: 53, endPoint y: 117, distance: 19.7
click at [126, 112] on input "range" at bounding box center [161, 107] width 70 height 9
click at [126, 94] on span "Trocar imagem" at bounding box center [156, 89] width 60 height 9
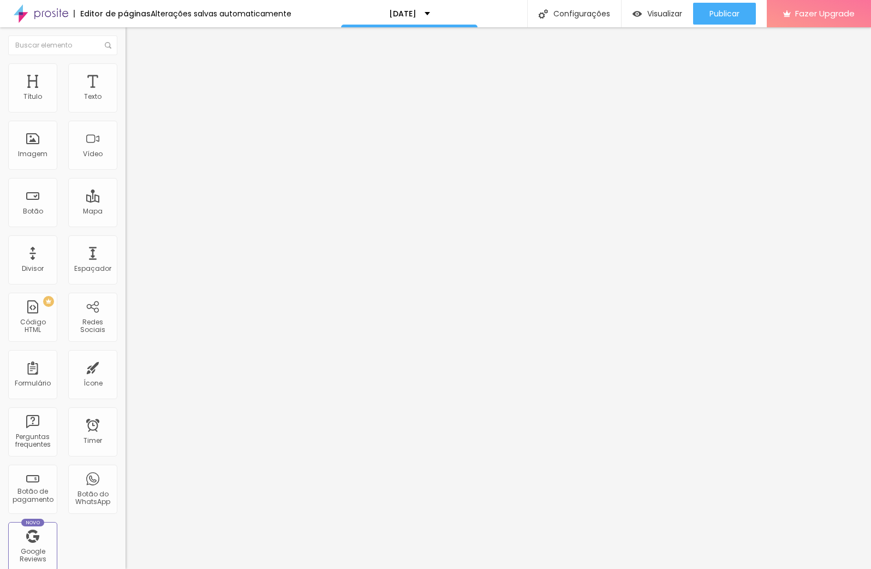
scroll to position [213, 0]
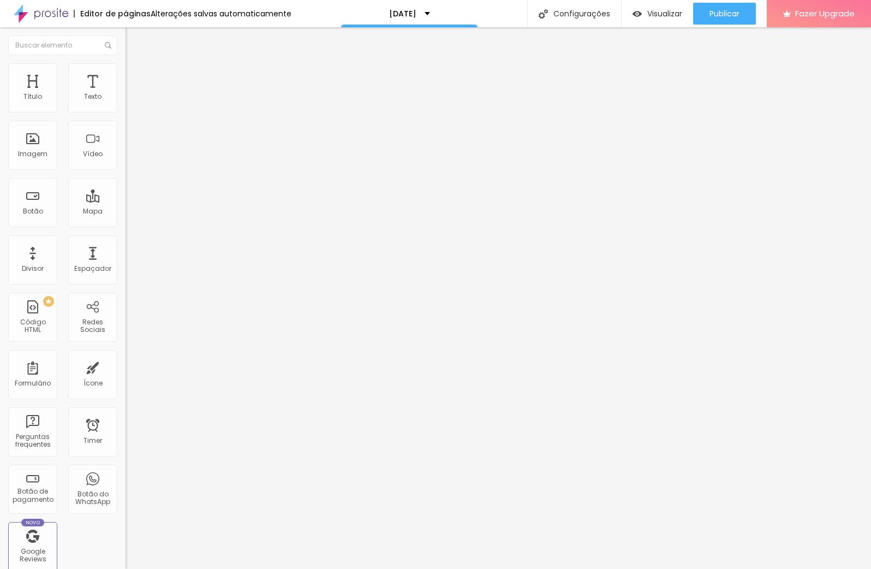
click at [126, 70] on li "Estilo" at bounding box center [189, 68] width 126 height 11
click at [135, 75] on span "Estilo" at bounding box center [143, 70] width 17 height 9
click at [135, 80] on span "Avançado" at bounding box center [153, 81] width 36 height 9
click at [126, 70] on img at bounding box center [131, 68] width 10 height 10
click at [126, 94] on span "Trocar imagem" at bounding box center [156, 89] width 60 height 9
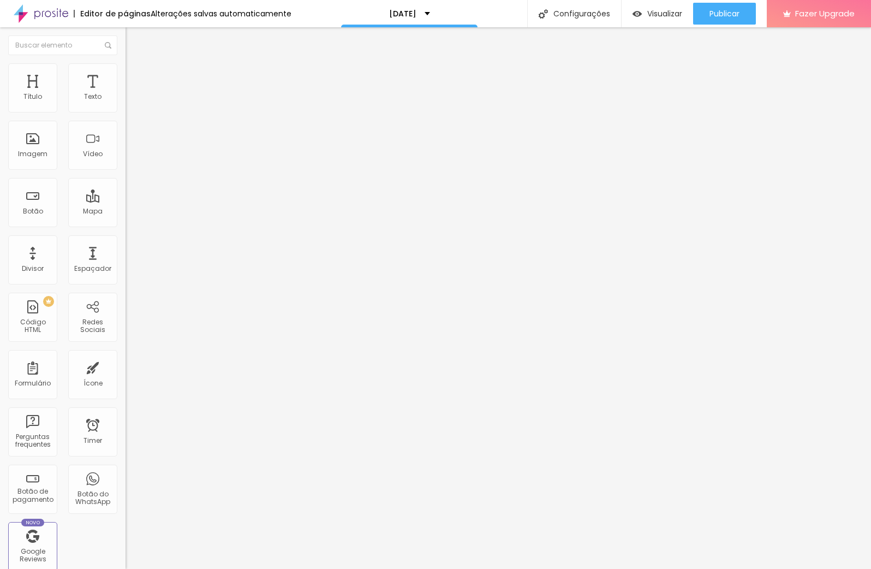
scroll to position [0, 0]
click at [126, 94] on span "Trocar imagem" at bounding box center [156, 89] width 60 height 9
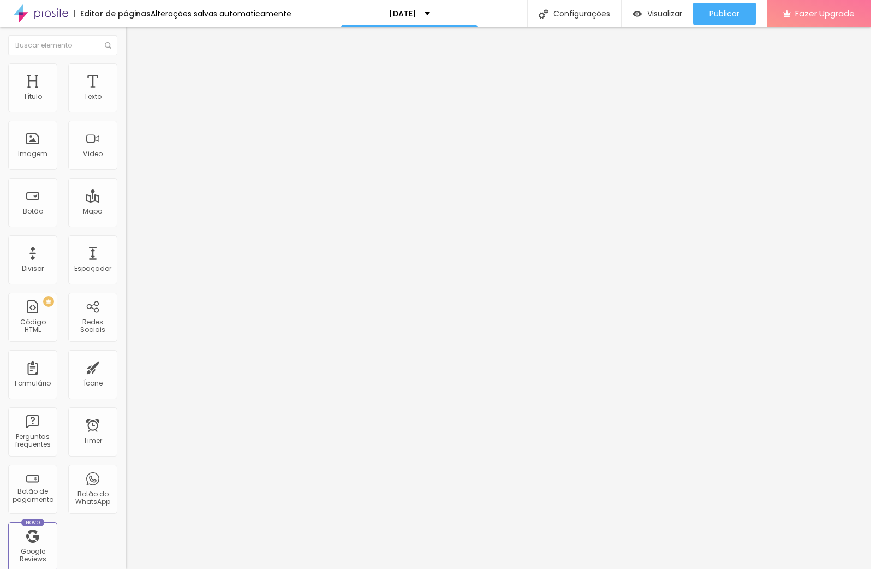
click at [721, 14] on span "Publicar" at bounding box center [725, 13] width 30 height 9
click at [670, 16] on span "Visualizar" at bounding box center [655, 13] width 35 height 9
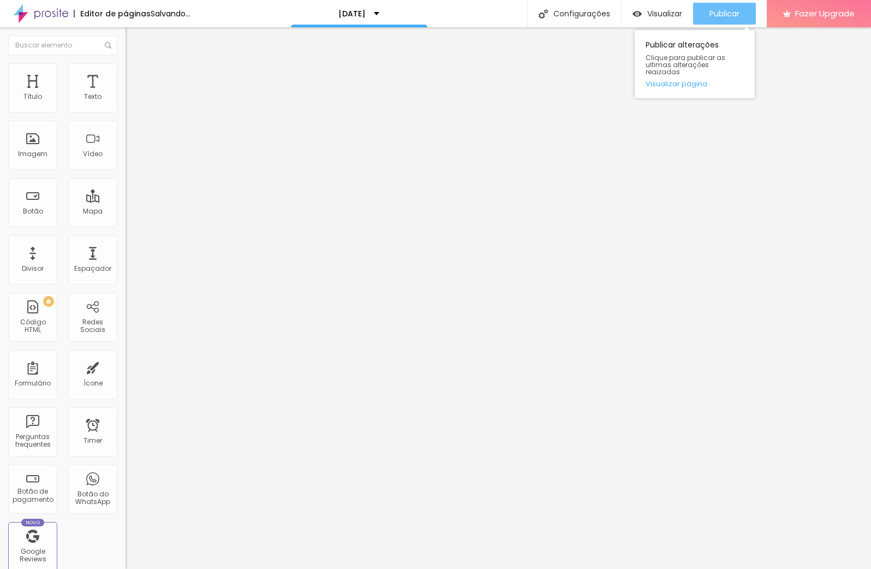
click at [732, 18] on span "Publicar" at bounding box center [725, 13] width 30 height 9
click at [708, 16] on button "Publicar" at bounding box center [724, 14] width 63 height 22
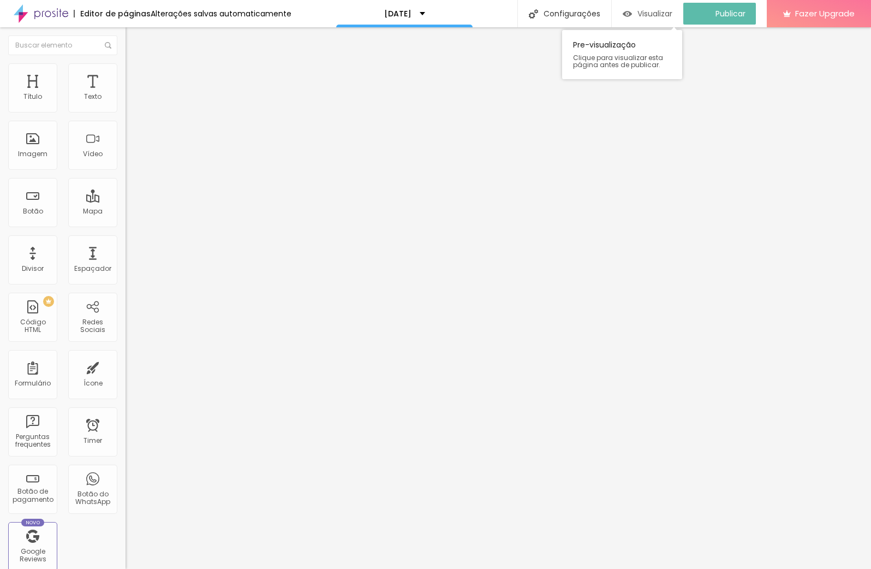
click at [673, 17] on span "Visualizar" at bounding box center [655, 13] width 35 height 9
drag, startPoint x: 56, startPoint y: 151, endPoint x: 34, endPoint y: 110, distance: 46.2
click at [126, 102] on div "Código HTML 321 caracteres <!-- Calendly inline widget begin --> < div class = …" at bounding box center [189, 101] width 126 height 54
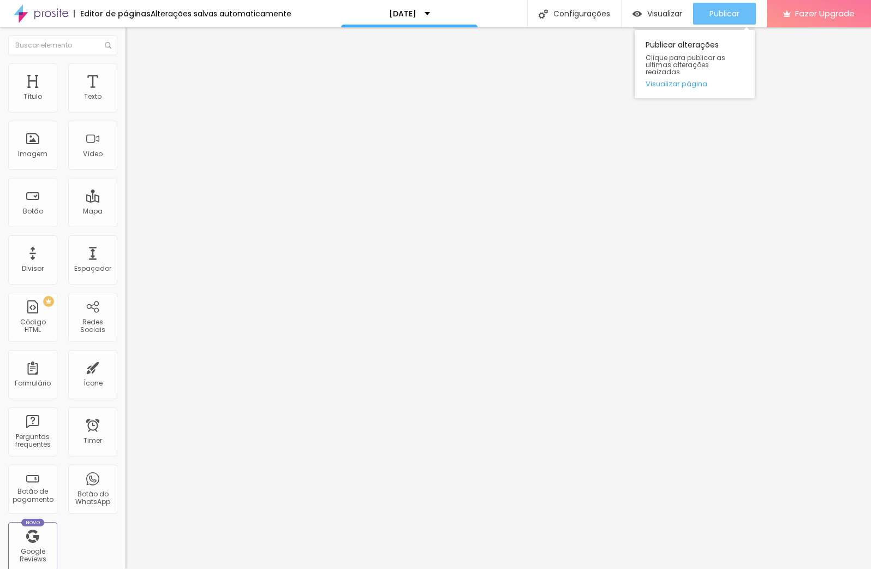
click at [728, 9] on span "Publicar" at bounding box center [725, 13] width 30 height 9
click at [722, 19] on div "Publicar" at bounding box center [725, 14] width 30 height 22
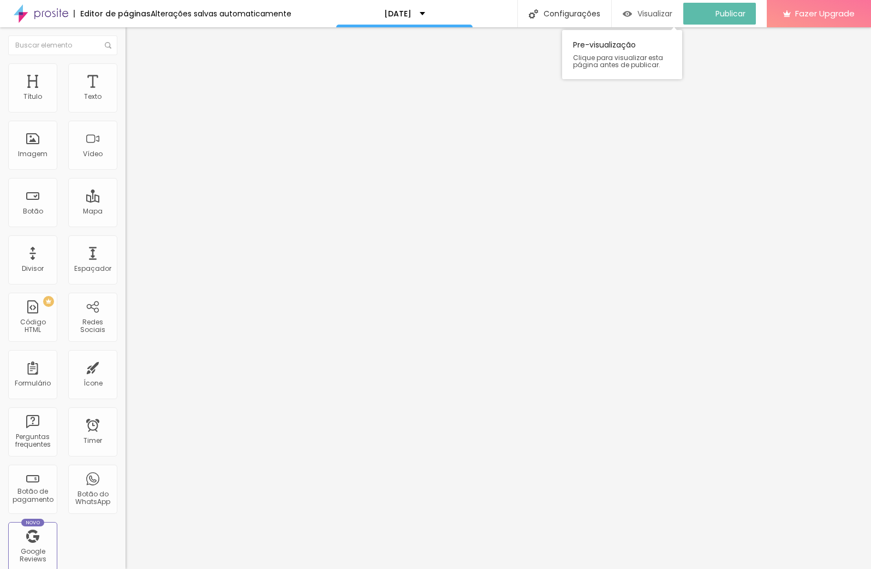
click at [684, 8] on button "Visualizar" at bounding box center [648, 14] width 72 height 22
